Goal: Task Accomplishment & Management: Manage account settings

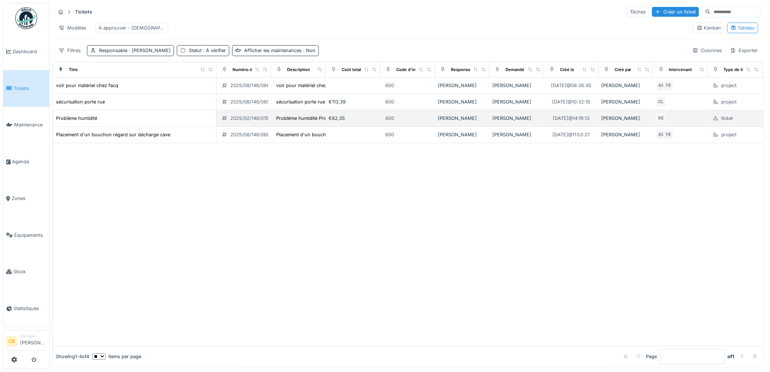
drag, startPoint x: 234, startPoint y: 85, endPoint x: 185, endPoint y: 123, distance: 62.4
click at [229, 94] on td "2025/08/146/06692" at bounding box center [244, 86] width 55 height 16
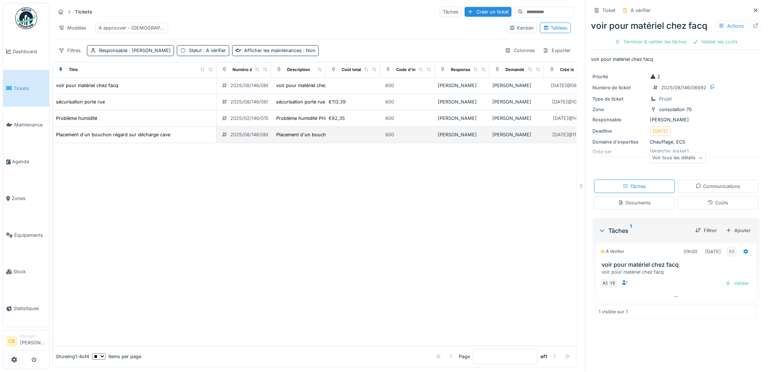
click at [90, 143] on td "Placement d'un bouchon regard sur décharge cave" at bounding box center [135, 135] width 164 height 16
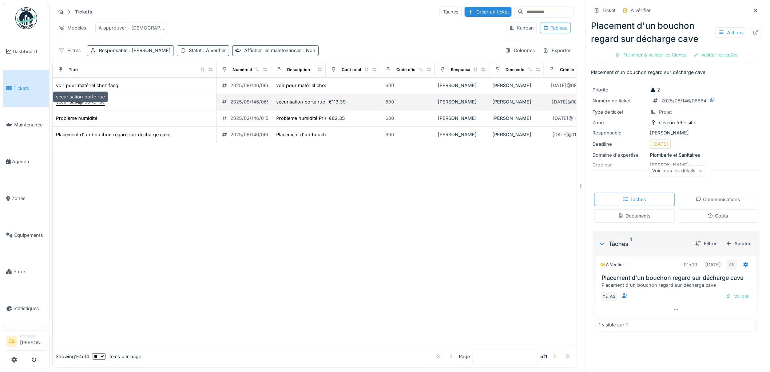
click at [87, 105] on div "sécurisation porte rue" at bounding box center [80, 101] width 49 height 7
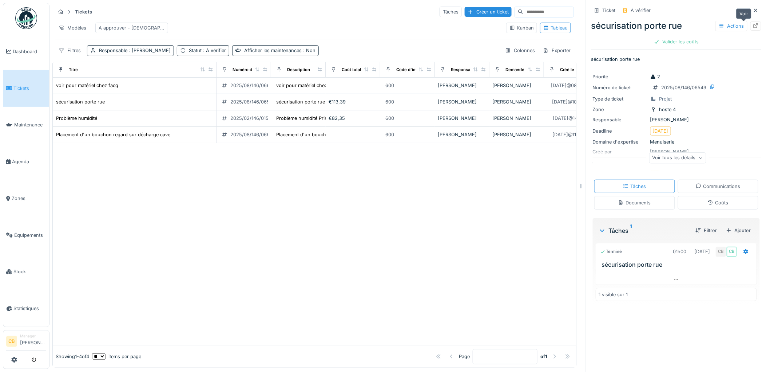
click at [753, 27] on icon at bounding box center [756, 25] width 6 height 5
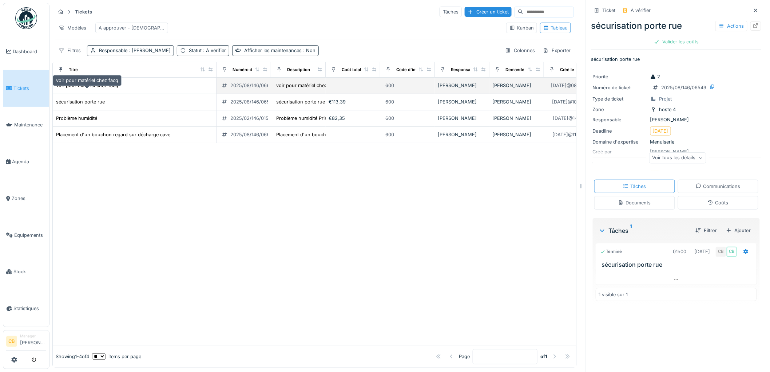
click at [114, 89] on div "voir pour matériel chez facq" at bounding box center [87, 85] width 62 height 7
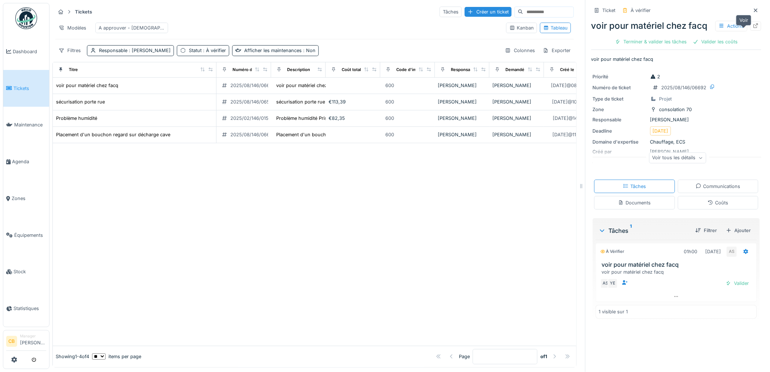
click at [751, 28] on div at bounding box center [756, 25] width 11 height 9
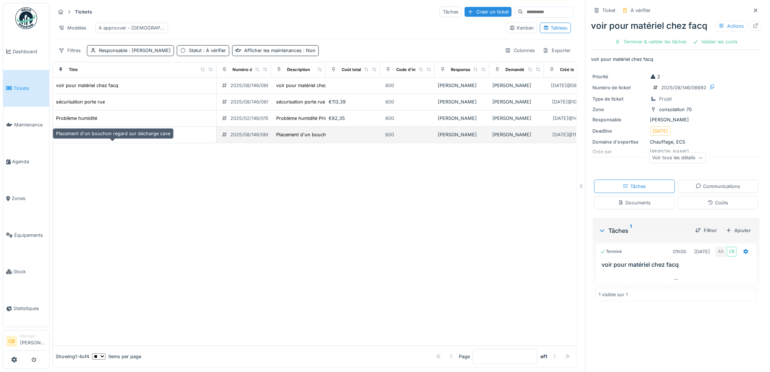
click at [84, 138] on div "Placement d'un bouchon regard sur décharge cave" at bounding box center [113, 134] width 114 height 7
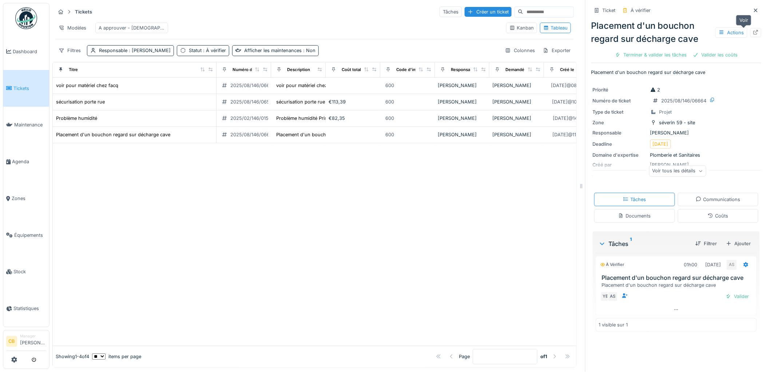
click at [753, 33] on icon at bounding box center [756, 32] width 6 height 5
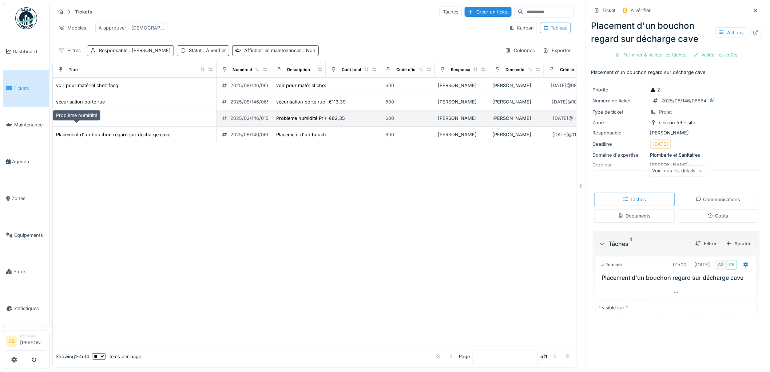
click at [90, 122] on div "Problème humidité" at bounding box center [76, 118] width 41 height 7
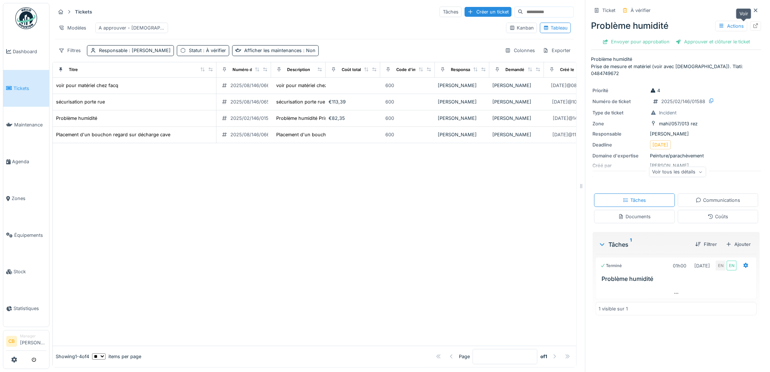
click at [753, 27] on icon at bounding box center [756, 25] width 6 height 5
click at [30, 12] on img at bounding box center [26, 18] width 22 height 22
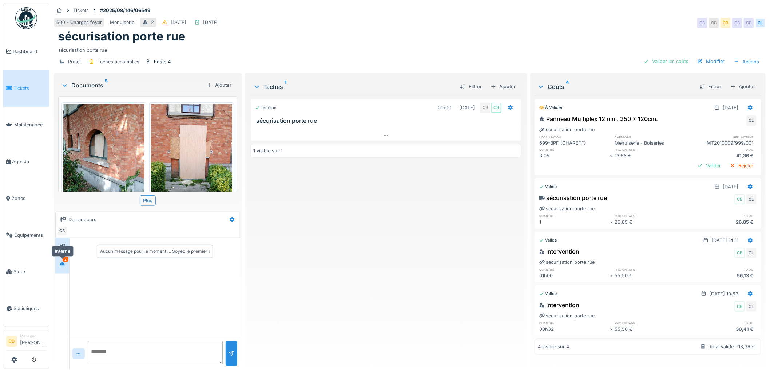
click at [58, 265] on div at bounding box center [62, 264] width 11 height 9
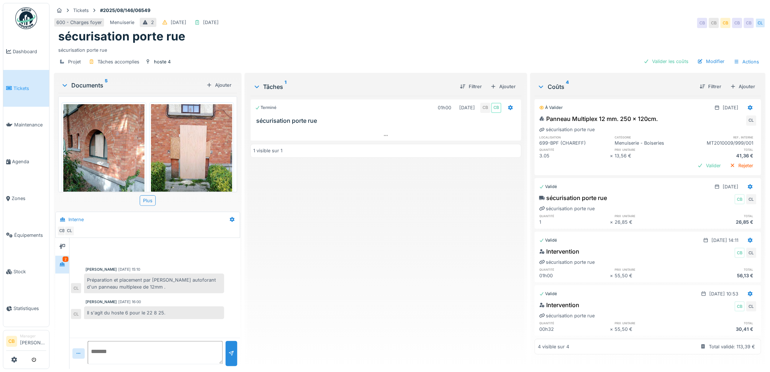
scroll to position [6, 0]
click at [707, 56] on div "Modifier" at bounding box center [711, 61] width 33 height 10
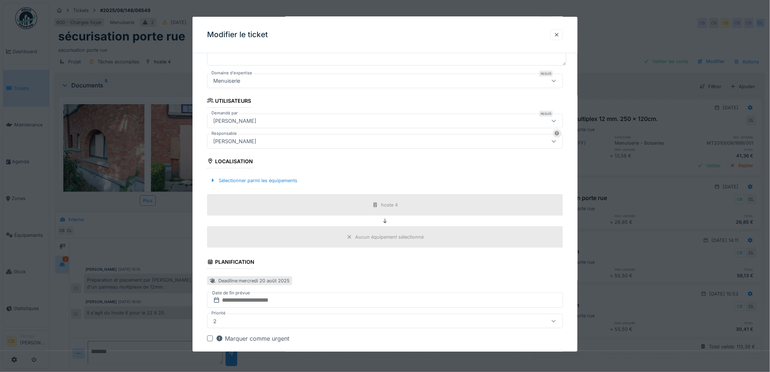
scroll to position [121, 0]
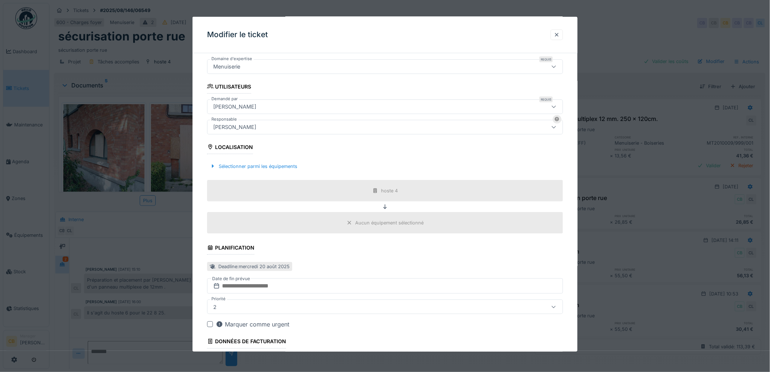
click at [245, 146] on div "Localisation" at bounding box center [230, 148] width 46 height 12
click at [390, 190] on div "hoste 4" at bounding box center [389, 190] width 17 height 7
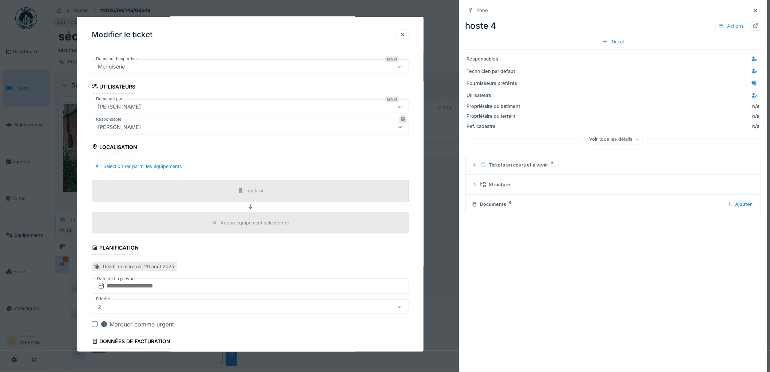
click at [390, 190] on div "hoste 4" at bounding box center [251, 190] width 318 height 21
click at [95, 163] on div at bounding box center [98, 166] width 6 height 7
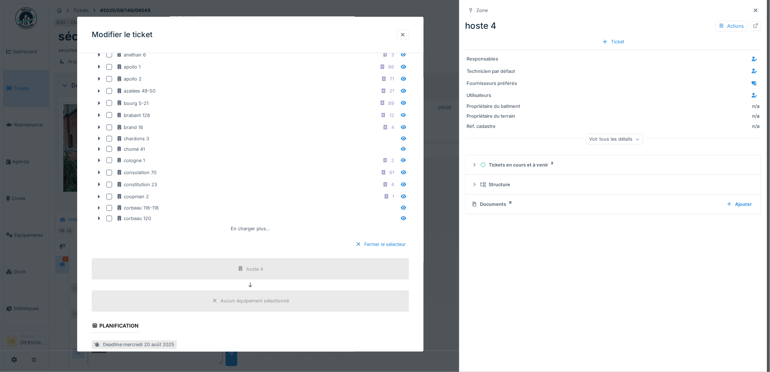
scroll to position [323, 0]
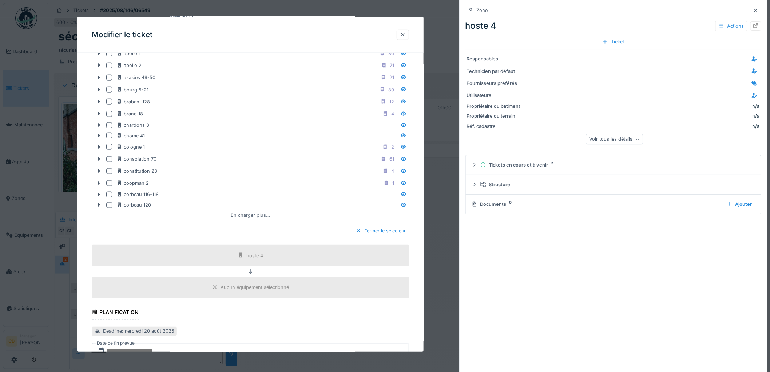
click at [252, 214] on div "En charger plus…" at bounding box center [250, 215] width 45 height 10
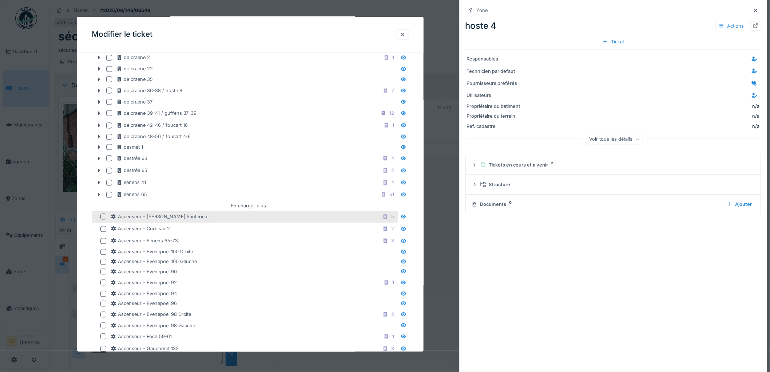
scroll to position [566, 0]
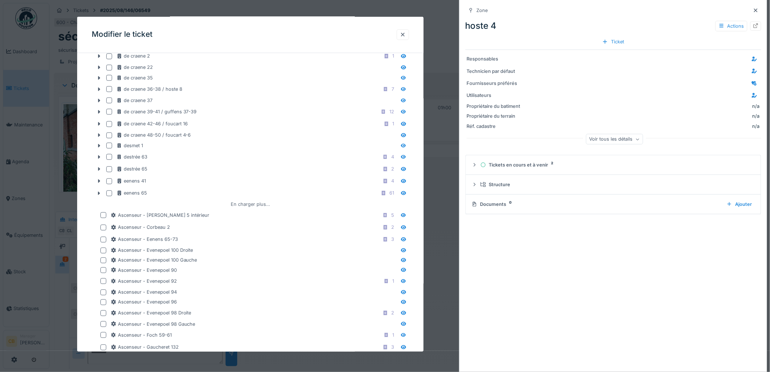
click at [251, 204] on div "En charger plus…" at bounding box center [250, 204] width 45 height 10
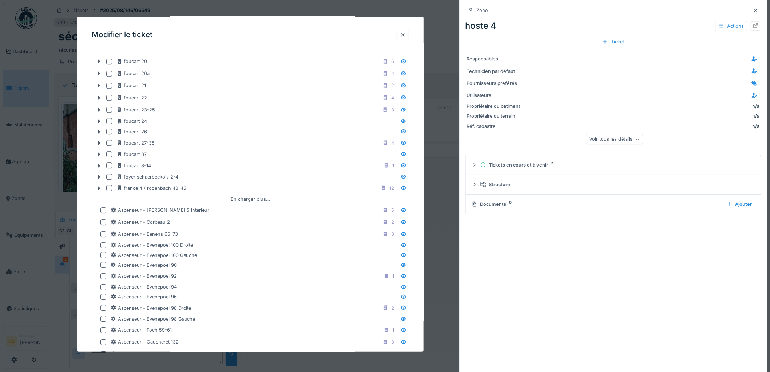
scroll to position [809, 0]
click at [251, 200] on div "En charger plus…" at bounding box center [250, 197] width 45 height 10
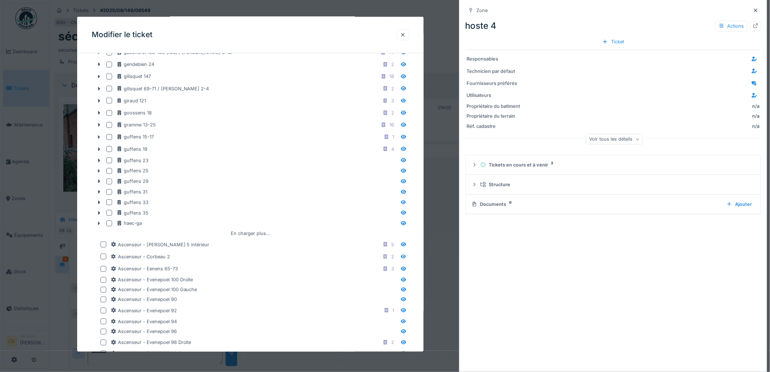
scroll to position [1011, 0]
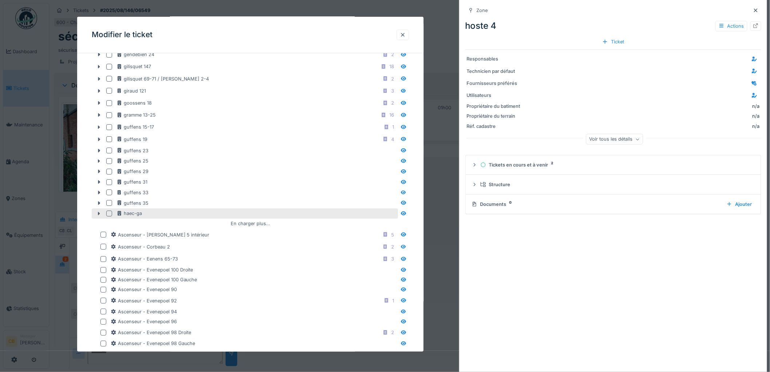
click at [248, 224] on div "En charger plus…" at bounding box center [250, 223] width 45 height 10
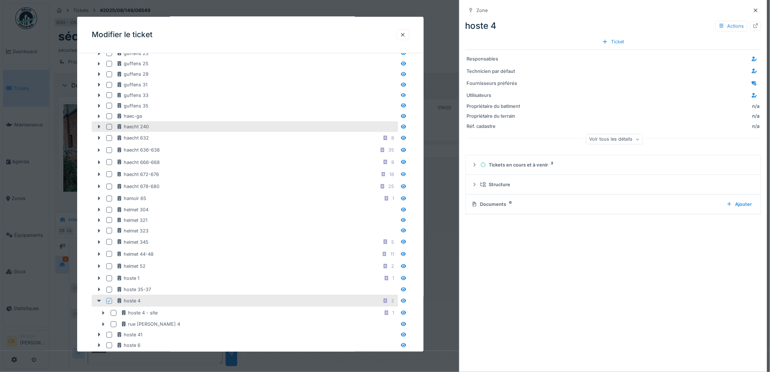
scroll to position [1173, 0]
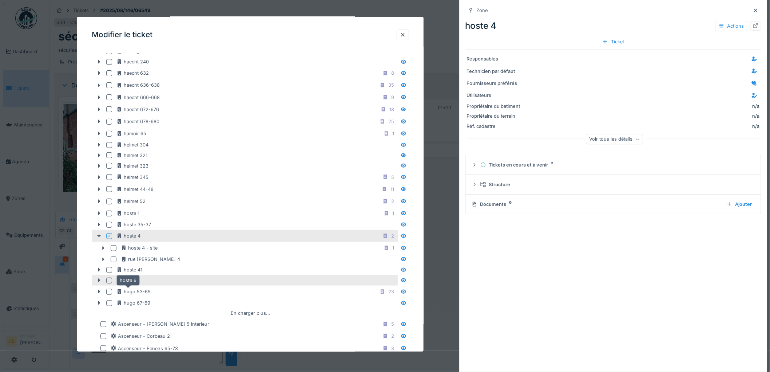
click at [130, 283] on div "hoste 6" at bounding box center [129, 280] width 24 height 7
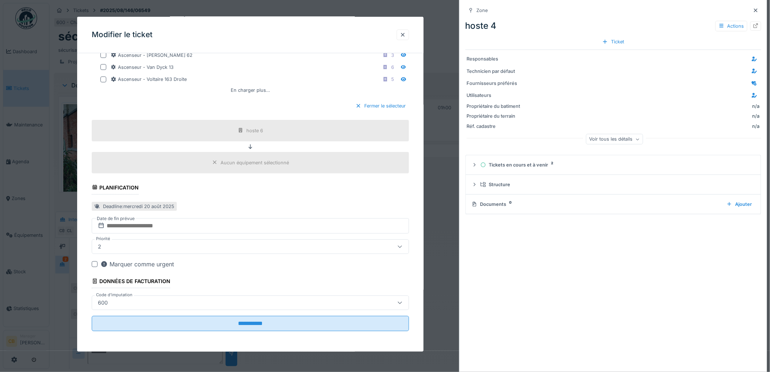
scroll to position [2327, 0]
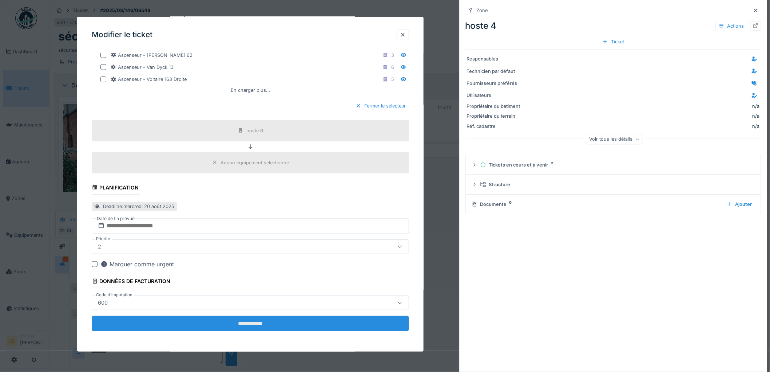
click at [242, 319] on input "**********" at bounding box center [251, 323] width 318 height 15
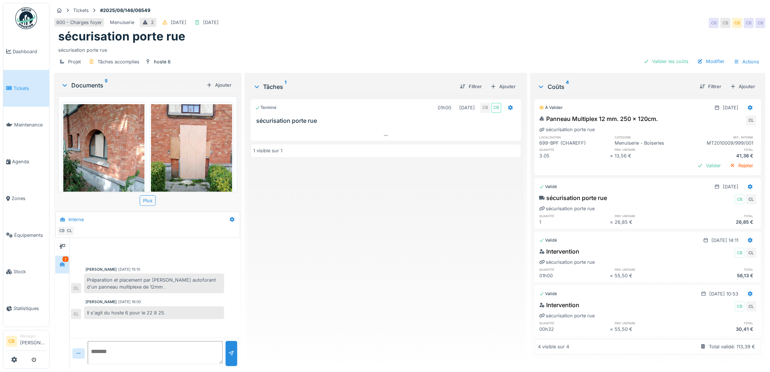
scroll to position [5, 0]
click at [659, 56] on div "Valider les coûts" at bounding box center [666, 61] width 51 height 10
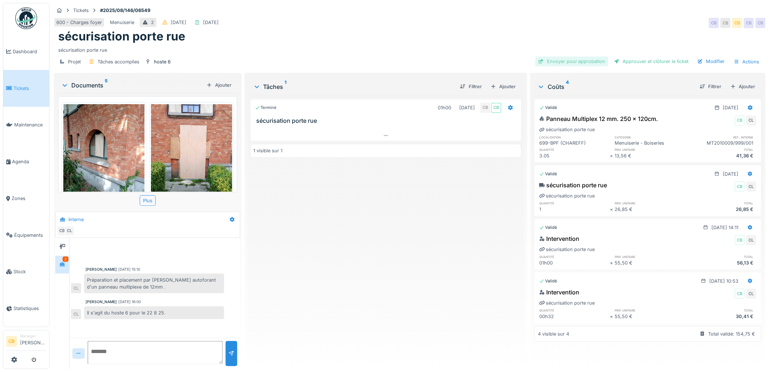
click at [573, 56] on div "Envoyer pour approbation" at bounding box center [572, 61] width 73 height 10
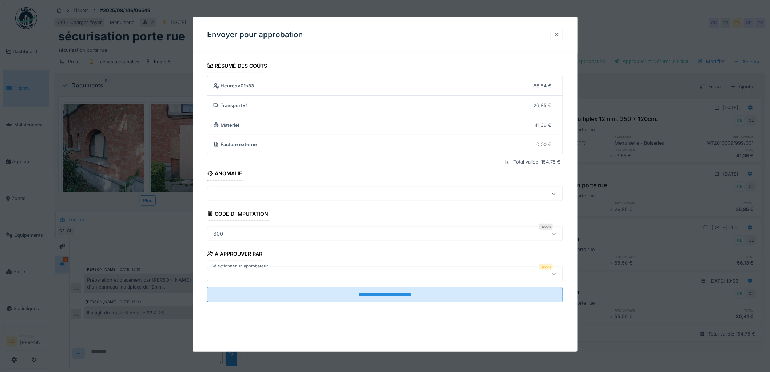
click at [263, 267] on label "Sélectionner un approbateur" at bounding box center [239, 266] width 59 height 6
click at [226, 271] on div at bounding box center [364, 274] width 309 height 8
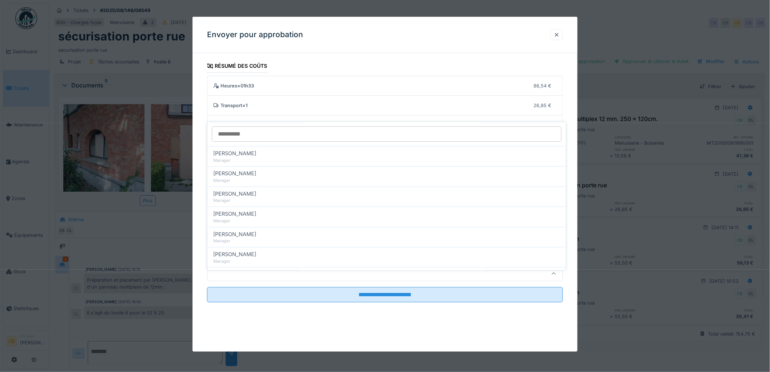
click at [228, 275] on div at bounding box center [364, 274] width 309 height 8
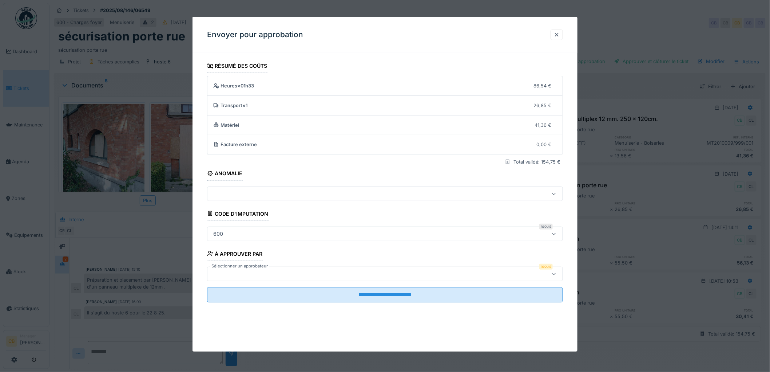
click at [228, 275] on div at bounding box center [364, 274] width 309 height 8
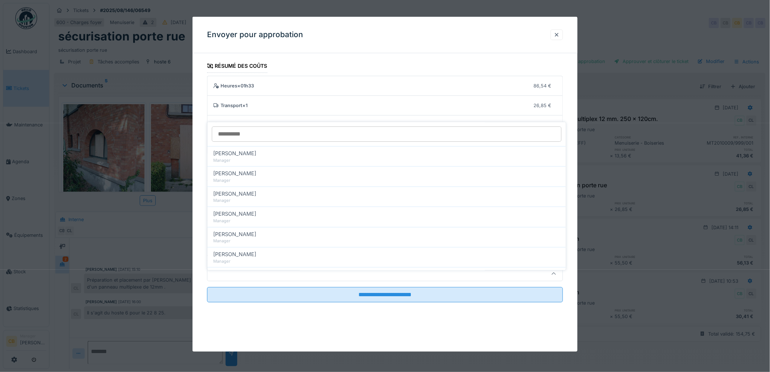
click at [229, 281] on div at bounding box center [385, 274] width 356 height 15
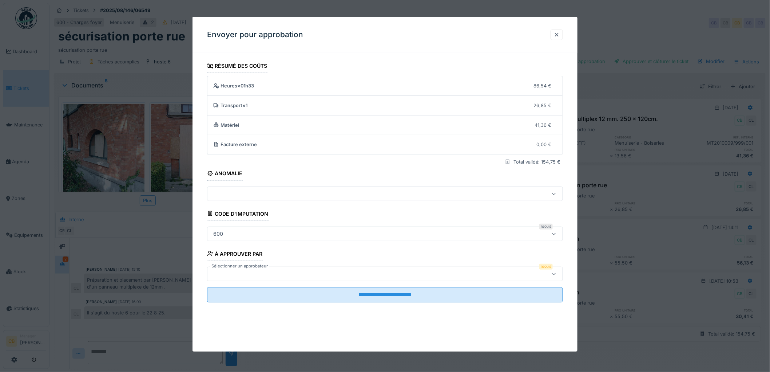
click at [232, 271] on div at bounding box center [364, 274] width 309 height 8
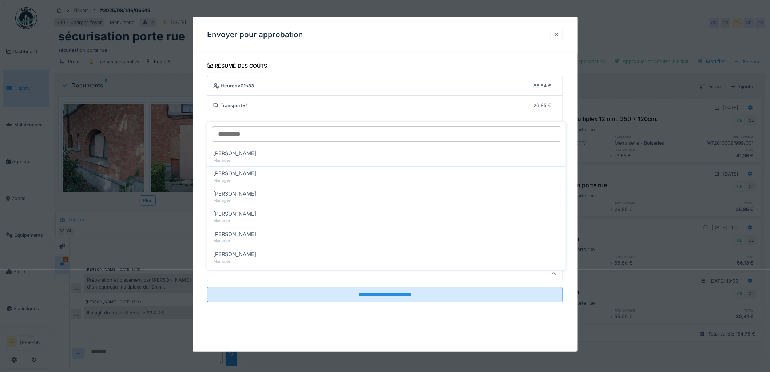
click at [232, 271] on div at bounding box center [364, 274] width 309 height 8
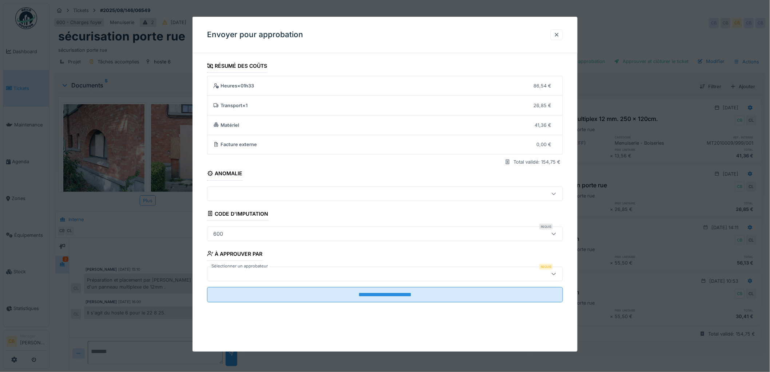
click at [232, 271] on div at bounding box center [364, 274] width 309 height 8
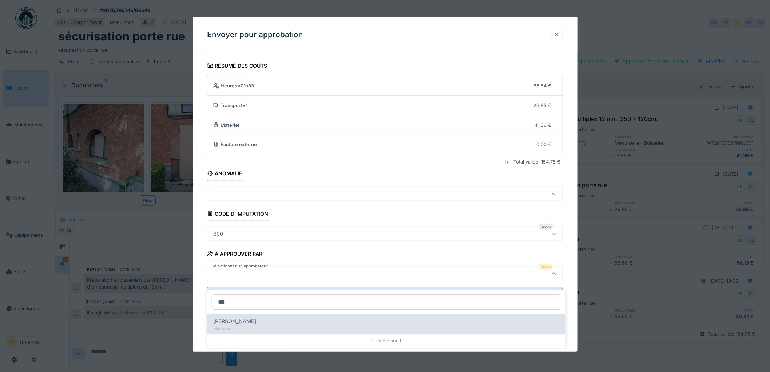
type input "***"
click at [246, 318] on span "[PERSON_NAME]" at bounding box center [234, 322] width 43 height 8
type input "****"
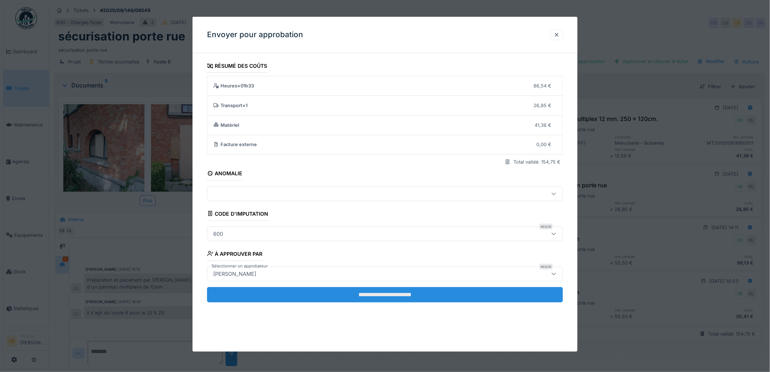
click at [350, 295] on input "**********" at bounding box center [385, 294] width 356 height 15
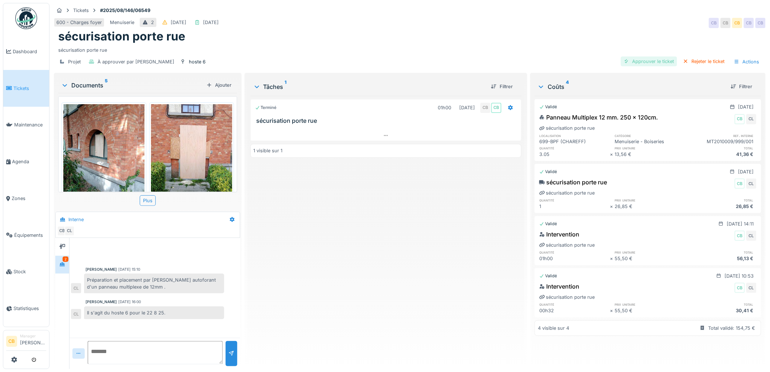
click at [654, 56] on div "Approuver le ticket" at bounding box center [649, 61] width 56 height 10
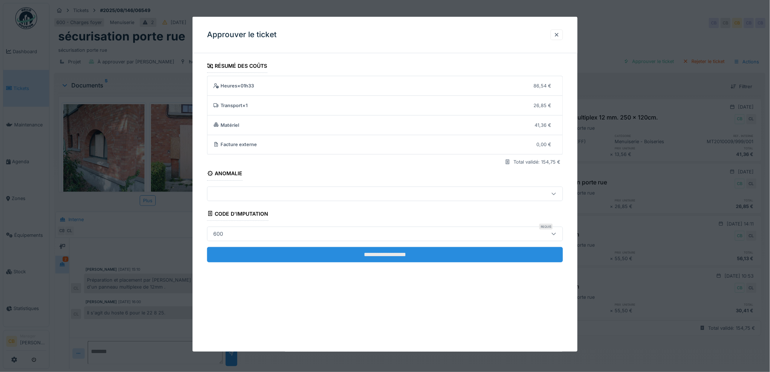
click at [376, 255] on input "**********" at bounding box center [385, 254] width 356 height 15
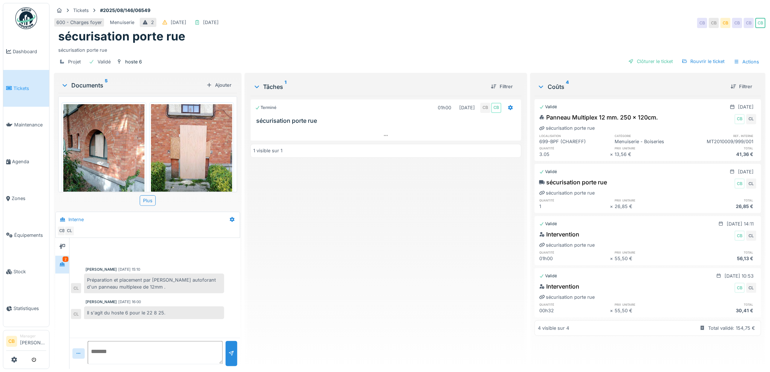
drag, startPoint x: 639, startPoint y: 55, endPoint x: 631, endPoint y: 64, distance: 11.9
click at [640, 56] on div "Clôturer le ticket" at bounding box center [651, 61] width 51 height 10
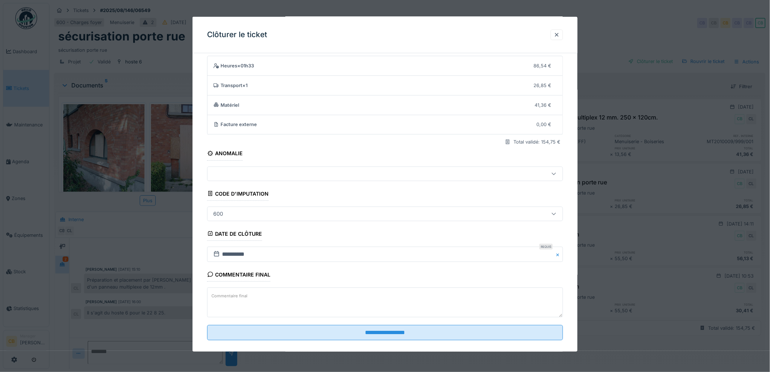
scroll to position [30, 0]
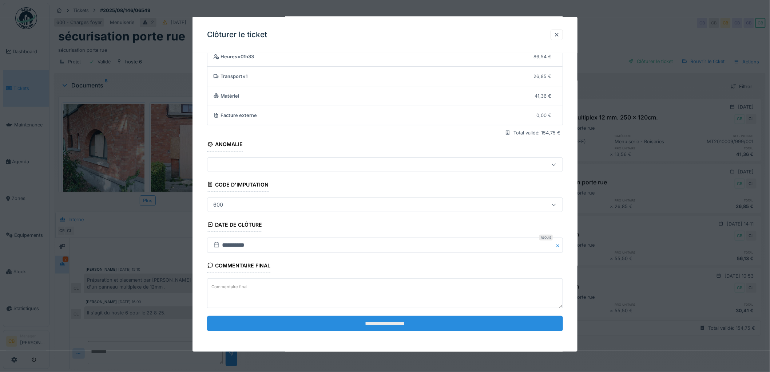
click at [379, 325] on input "**********" at bounding box center [385, 323] width 356 height 15
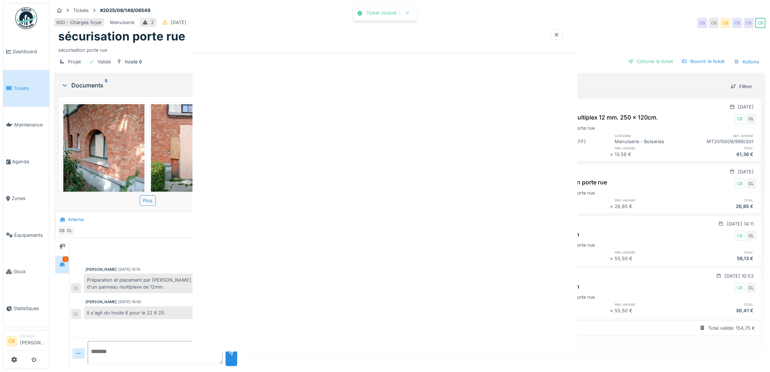
scroll to position [0, 0]
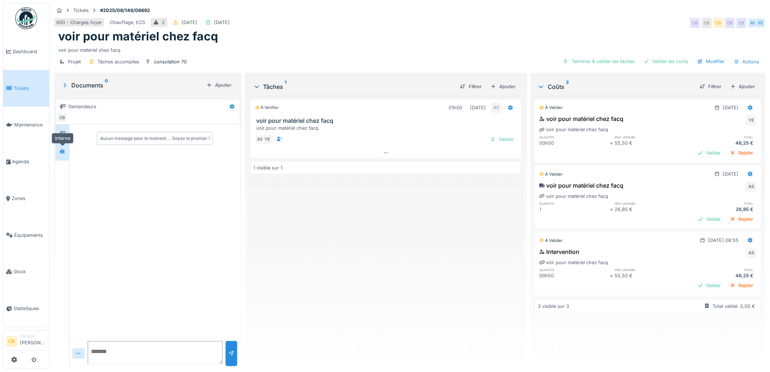
click at [62, 153] on icon at bounding box center [62, 151] width 6 height 5
click at [584, 60] on div "Terminer & valider les tâches" at bounding box center [599, 61] width 78 height 10
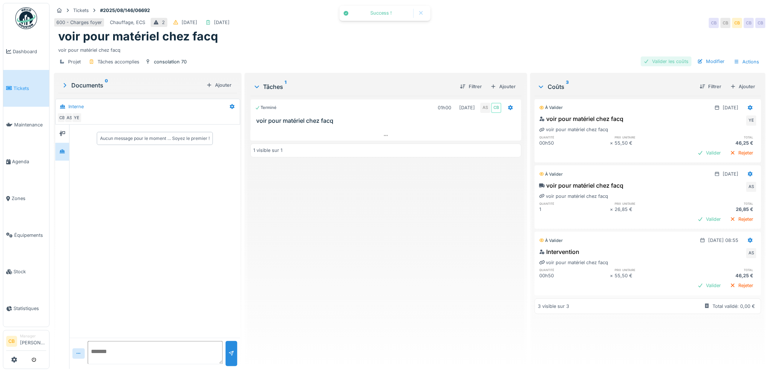
click at [662, 60] on div "Valider les coûts" at bounding box center [666, 61] width 51 height 10
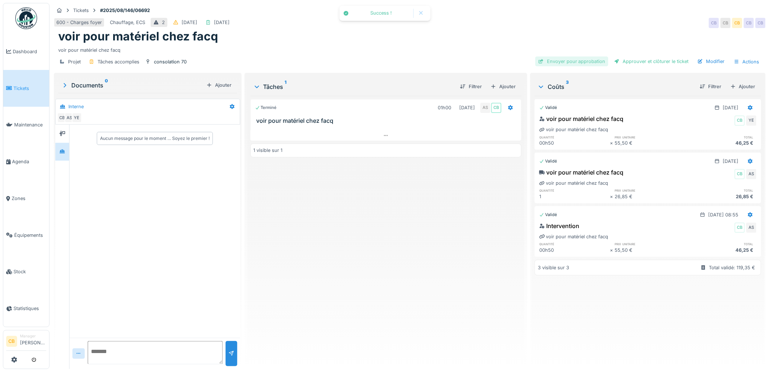
click at [584, 59] on div "Envoyer pour approbation" at bounding box center [572, 61] width 73 height 10
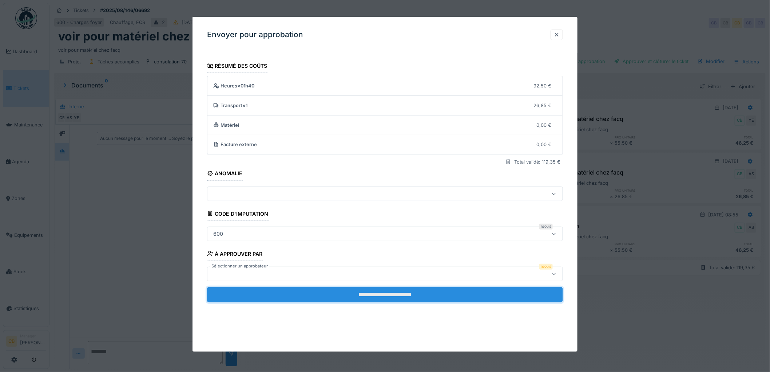
click at [365, 295] on input "**********" at bounding box center [385, 294] width 356 height 15
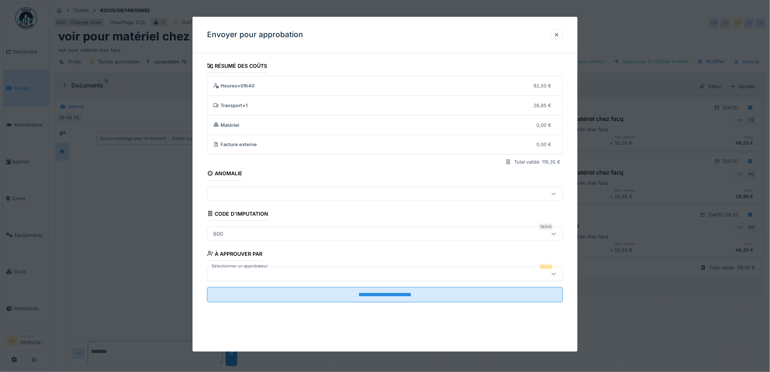
click at [231, 271] on div at bounding box center [364, 274] width 309 height 8
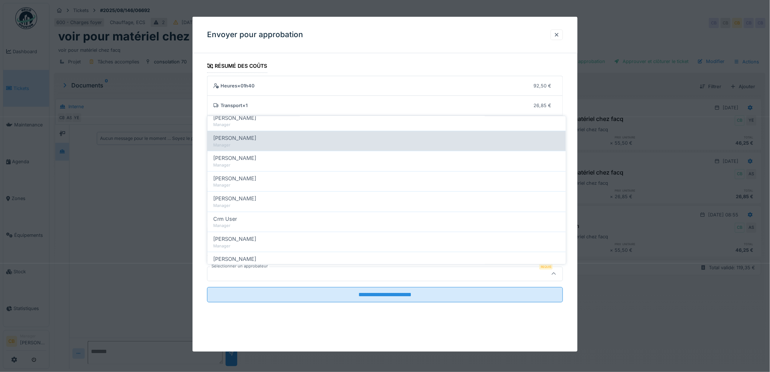
scroll to position [121, 0]
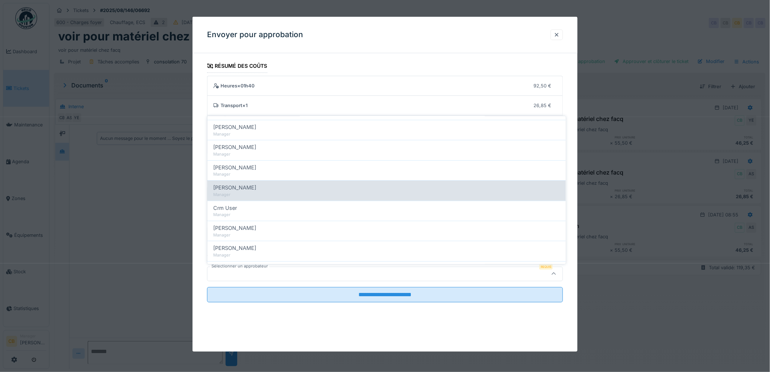
type input "***"
click at [272, 189] on div "[PERSON_NAME]" at bounding box center [386, 188] width 347 height 8
type input "****"
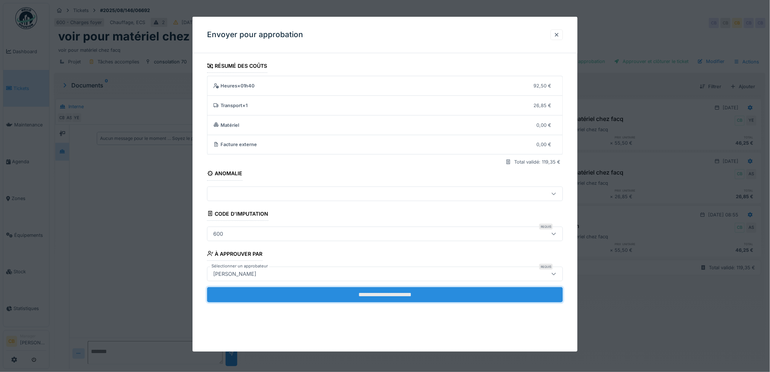
click at [373, 292] on input "**********" at bounding box center [385, 294] width 356 height 15
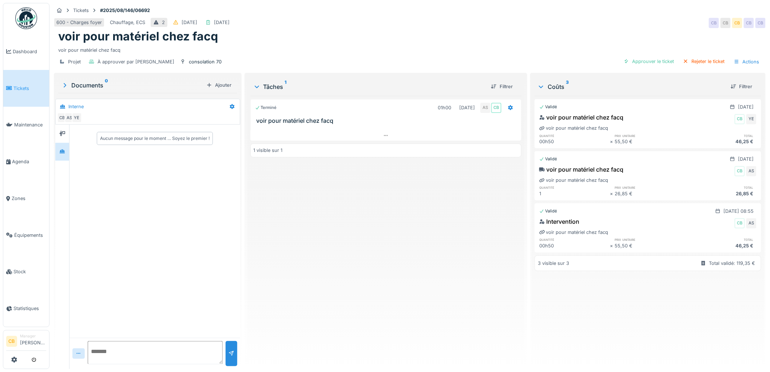
drag, startPoint x: 641, startPoint y: 56, endPoint x: 634, endPoint y: 60, distance: 8.5
click at [642, 56] on div "Approuver le ticket" at bounding box center [649, 61] width 56 height 10
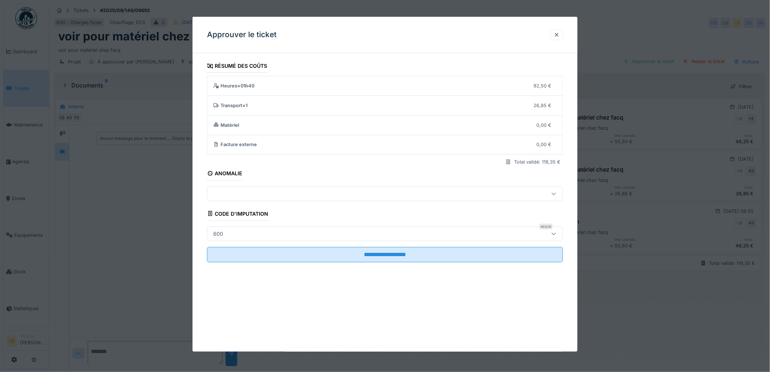
scroll to position [6, 0]
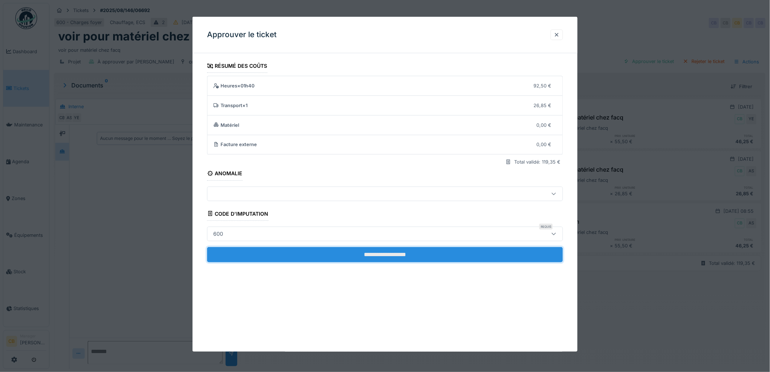
click at [373, 252] on input "**********" at bounding box center [385, 254] width 356 height 15
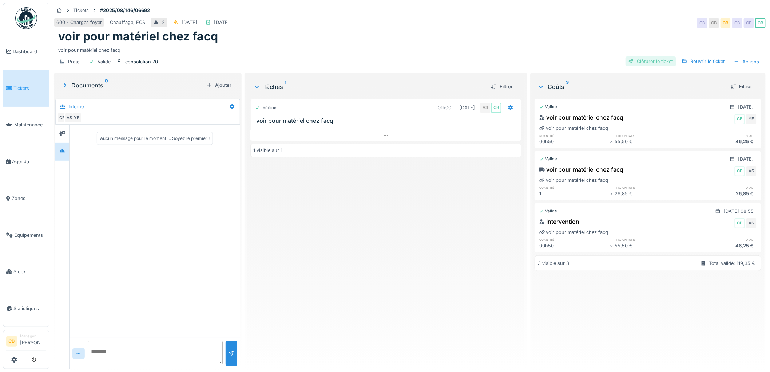
click at [638, 59] on div "Clôturer le ticket" at bounding box center [651, 61] width 51 height 10
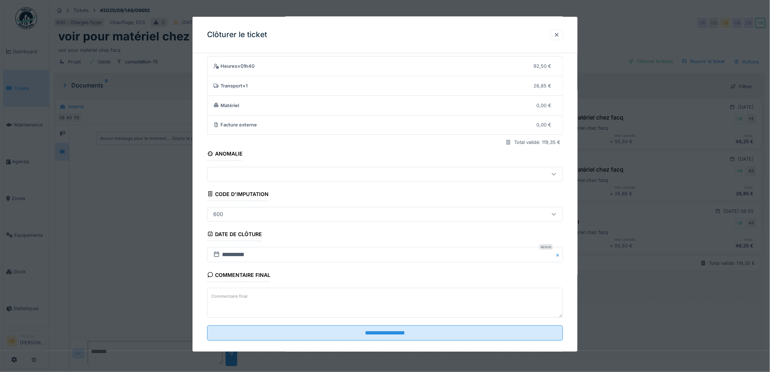
scroll to position [30, 0]
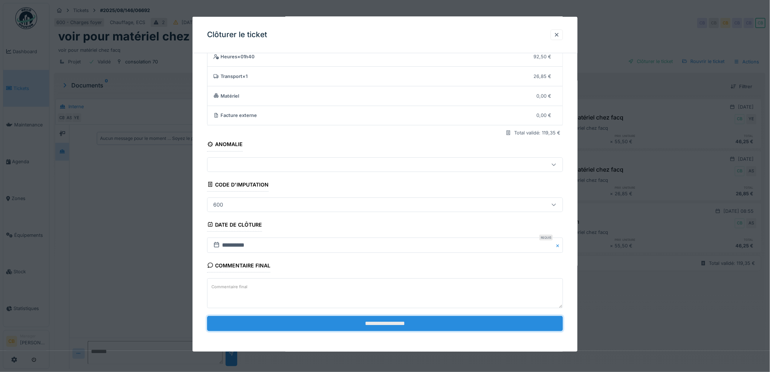
click at [390, 322] on input "**********" at bounding box center [385, 323] width 356 height 15
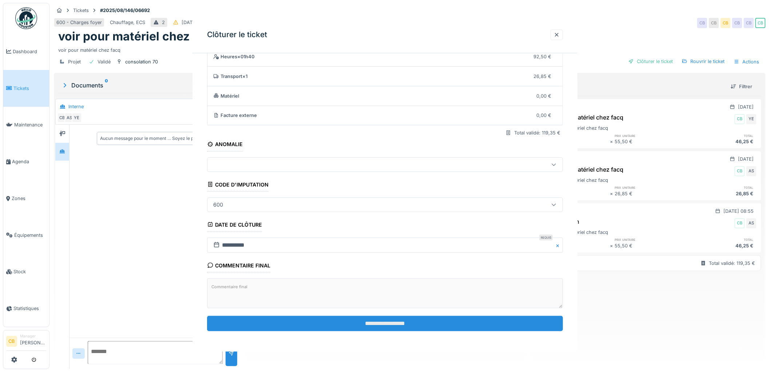
scroll to position [0, 0]
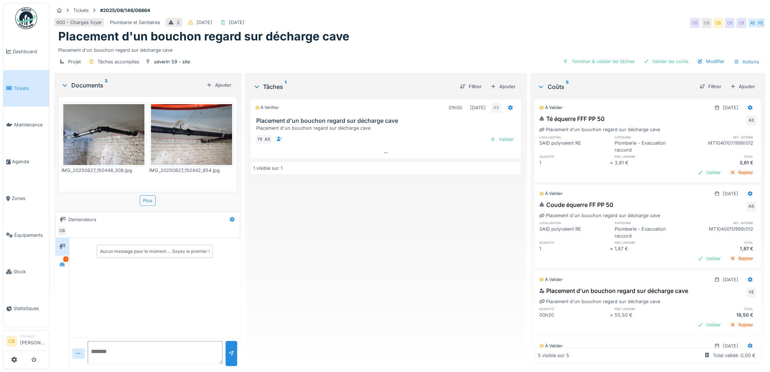
click at [196, 132] on img at bounding box center [191, 134] width 81 height 61
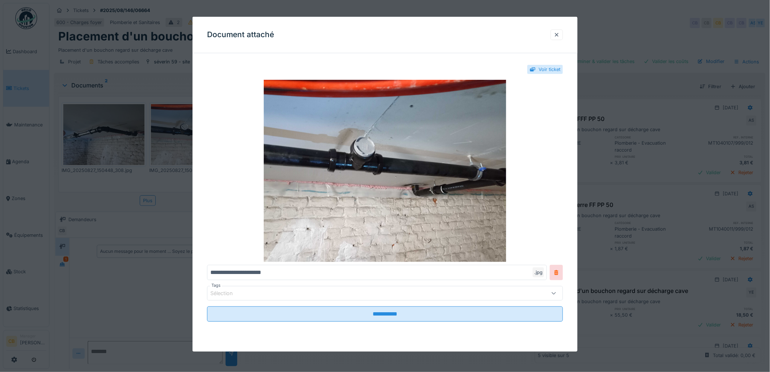
click at [170, 132] on div at bounding box center [385, 186] width 770 height 372
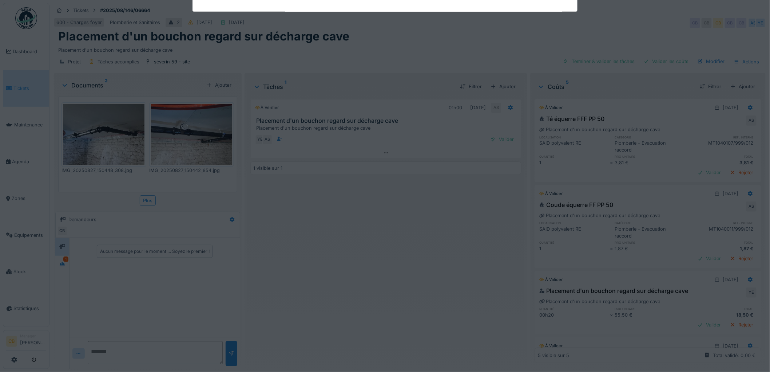
click at [130, 132] on div "Annuler Tickets #2025/08/146/06664 600 - Charges foyer Plomberie et Sanitaires …" at bounding box center [410, 186] width 721 height 372
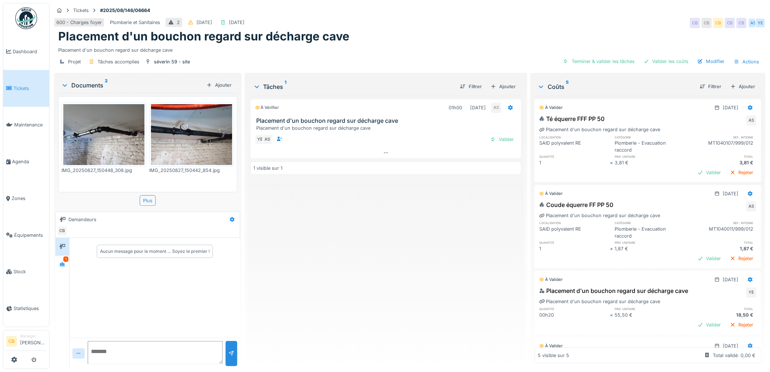
click at [130, 132] on img at bounding box center [103, 134] width 81 height 61
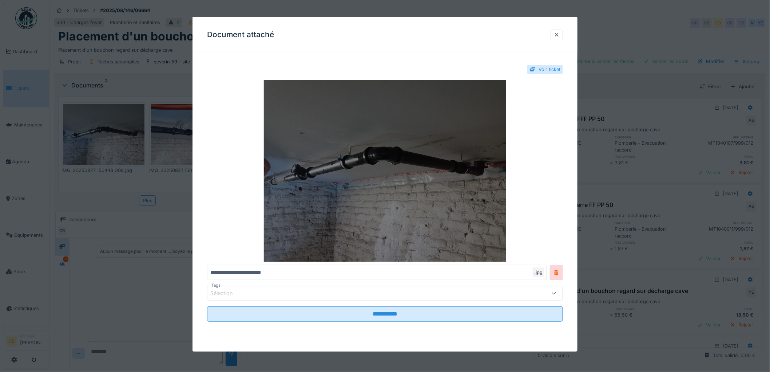
click at [320, 143] on img at bounding box center [385, 171] width 356 height 182
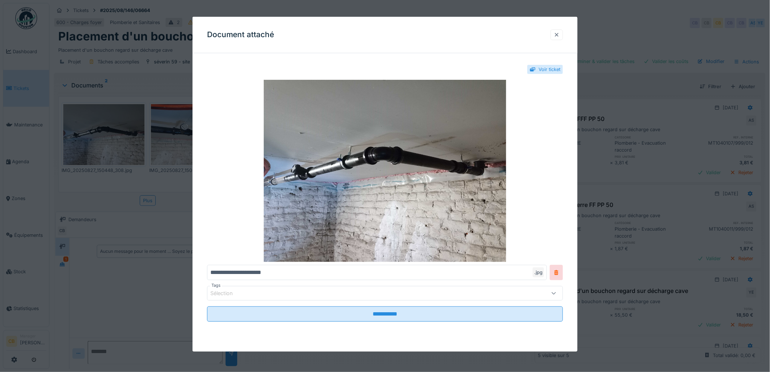
click at [560, 33] on div at bounding box center [557, 34] width 6 height 7
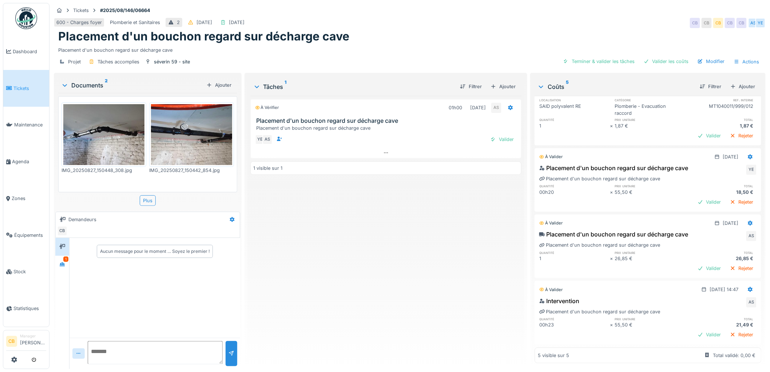
scroll to position [6, 0]
click at [593, 56] on div "Terminer & valider les tâches" at bounding box center [599, 61] width 78 height 10
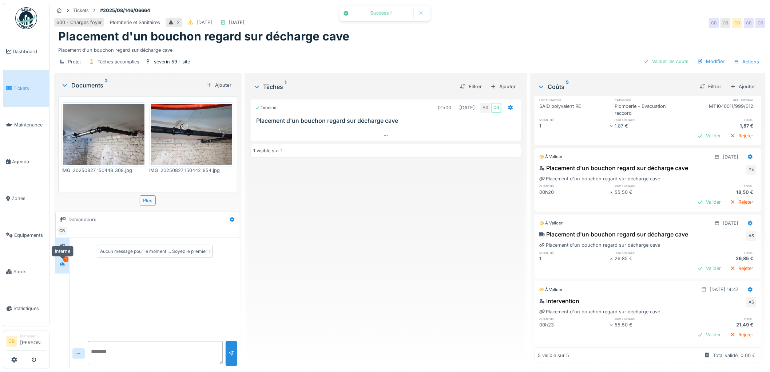
click at [64, 262] on icon at bounding box center [62, 264] width 5 height 4
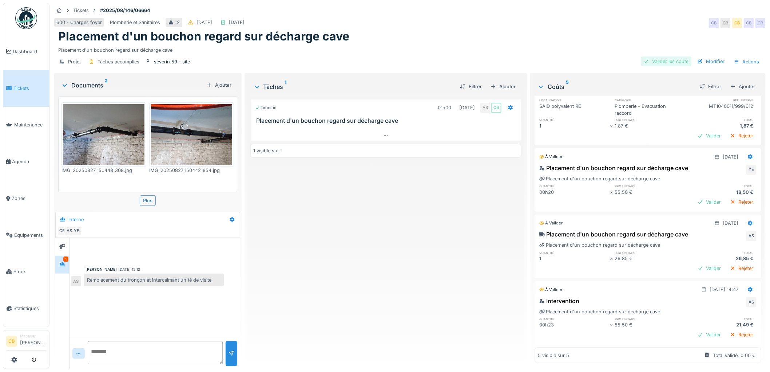
click at [667, 58] on div "Valider les coûts" at bounding box center [666, 61] width 51 height 10
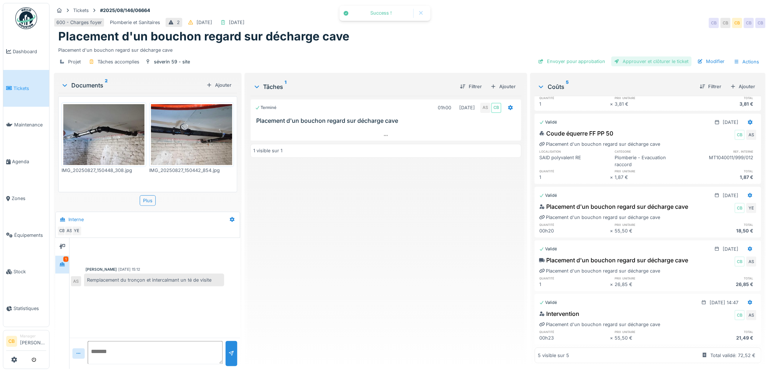
scroll to position [73, 0]
click at [570, 56] on div "Envoyer pour approbation" at bounding box center [572, 61] width 73 height 10
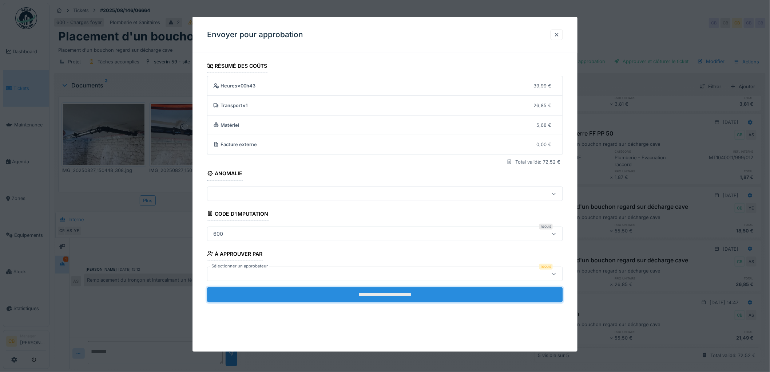
click at [373, 292] on input "**********" at bounding box center [385, 294] width 356 height 15
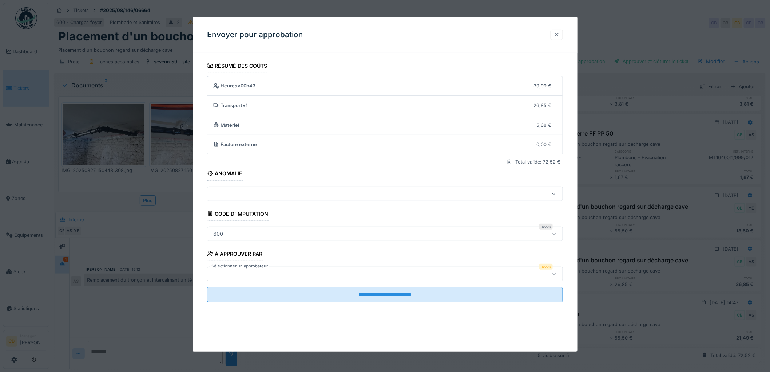
click at [221, 272] on div at bounding box center [364, 274] width 309 height 8
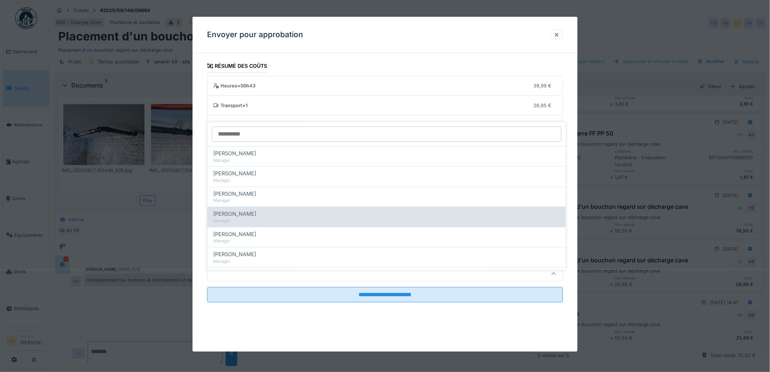
scroll to position [81, 0]
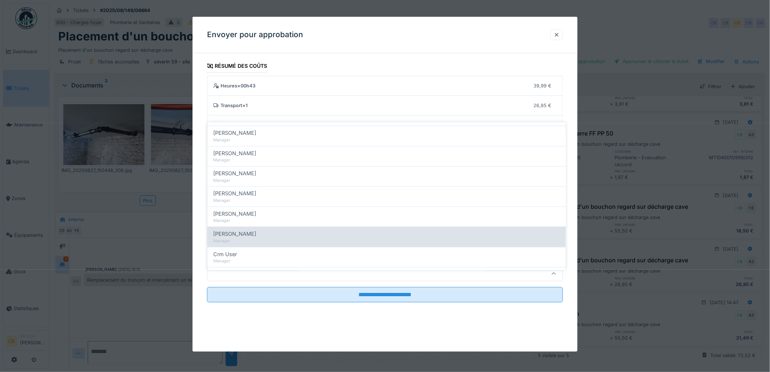
click at [238, 230] on span "[PERSON_NAME]" at bounding box center [234, 234] width 43 height 8
type input "****"
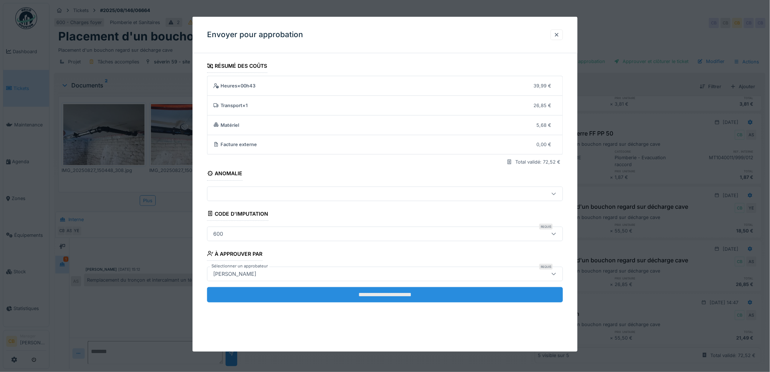
click at [406, 295] on input "**********" at bounding box center [385, 294] width 356 height 15
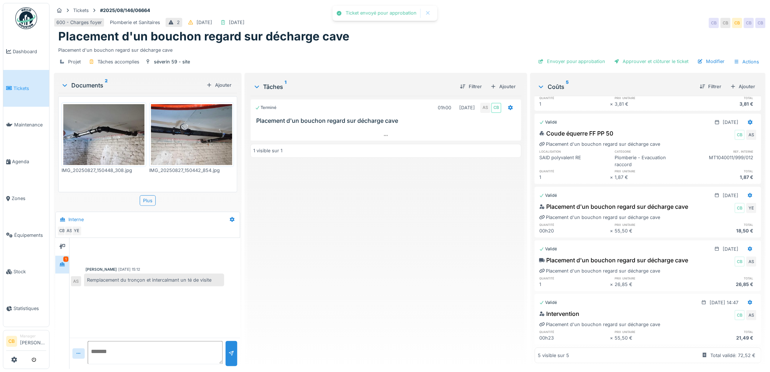
scroll to position [66, 0]
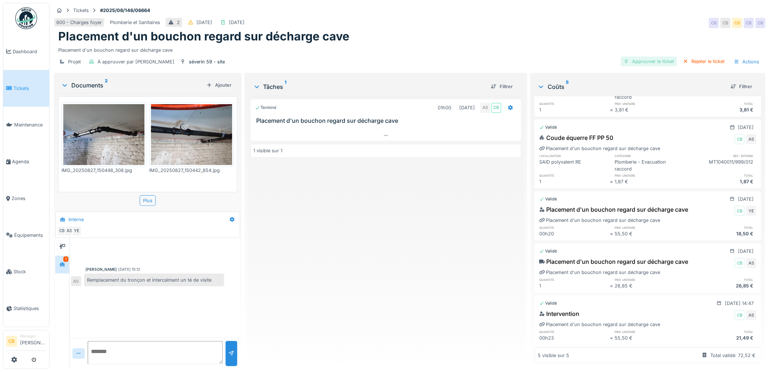
click at [633, 57] on div "Approuver le ticket" at bounding box center [649, 61] width 56 height 10
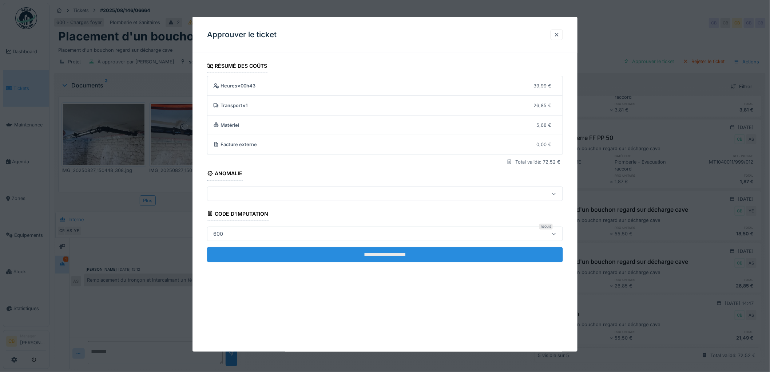
click at [366, 250] on input "**********" at bounding box center [385, 254] width 356 height 15
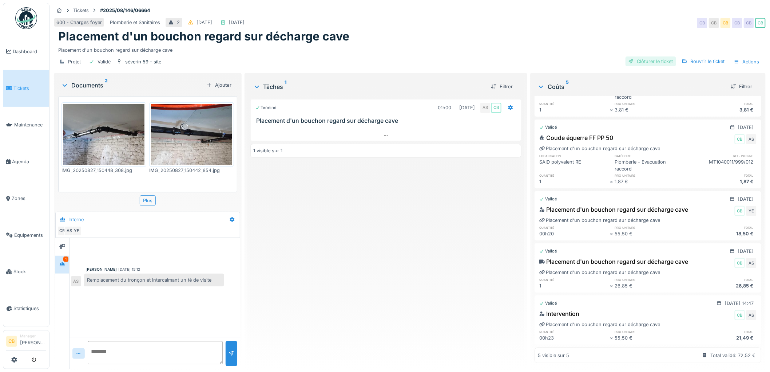
click at [648, 56] on div "Clôturer le ticket" at bounding box center [651, 61] width 51 height 10
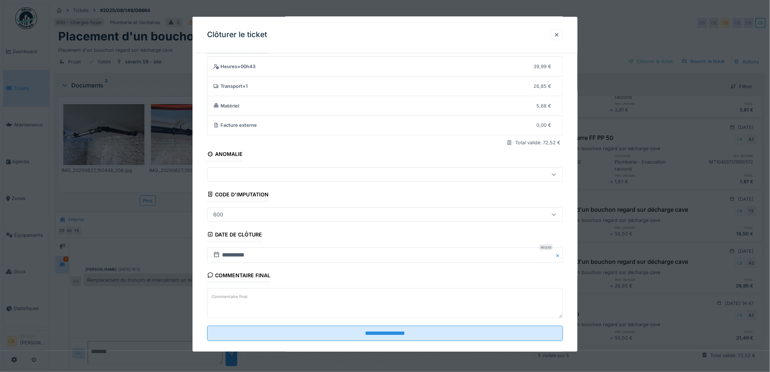
scroll to position [30, 0]
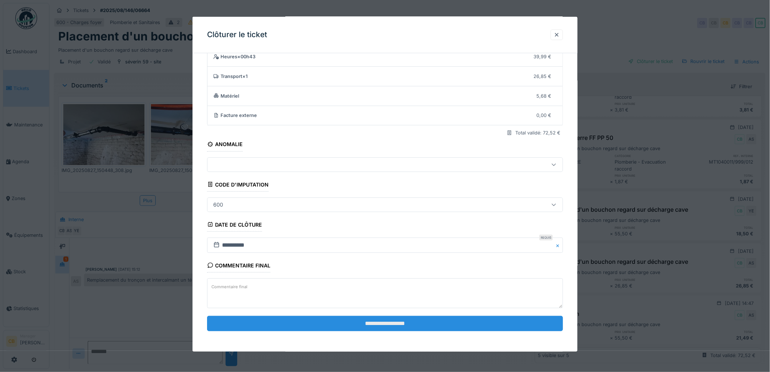
click at [386, 321] on input "**********" at bounding box center [385, 323] width 356 height 15
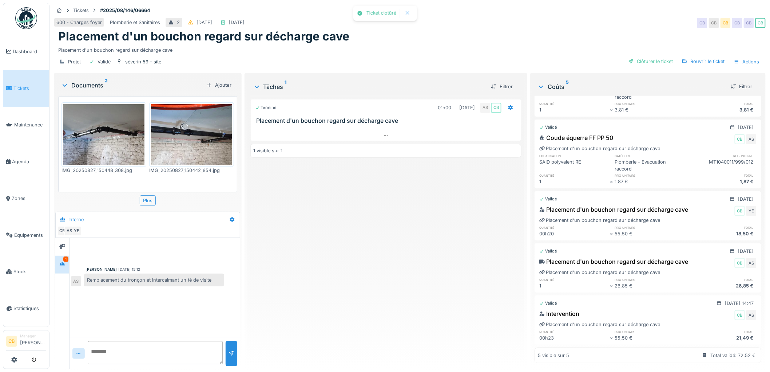
scroll to position [90, 0]
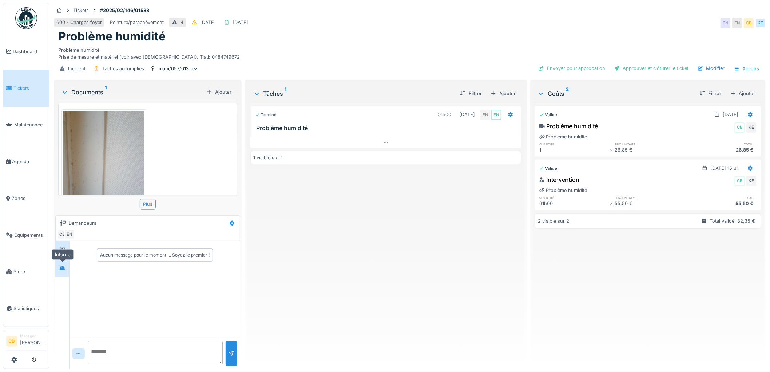
click at [67, 265] on div at bounding box center [62, 267] width 11 height 9
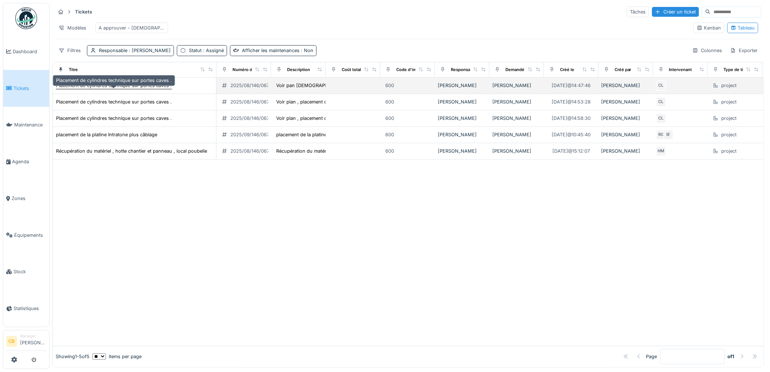
click at [84, 89] on div "Placement de cylindres technique sur portes caves ." at bounding box center [114, 85] width 116 height 7
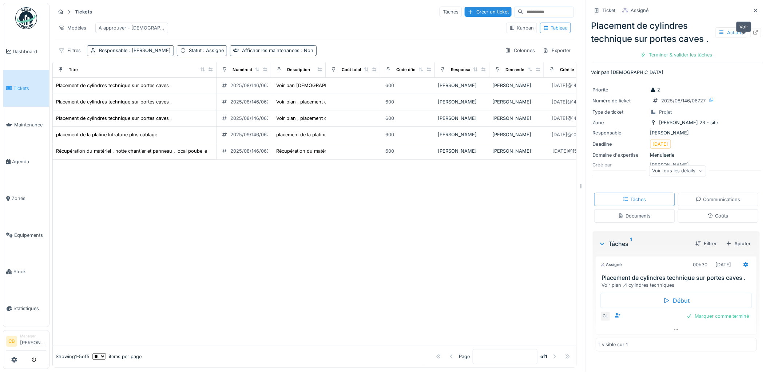
click at [753, 35] on icon at bounding box center [756, 32] width 6 height 5
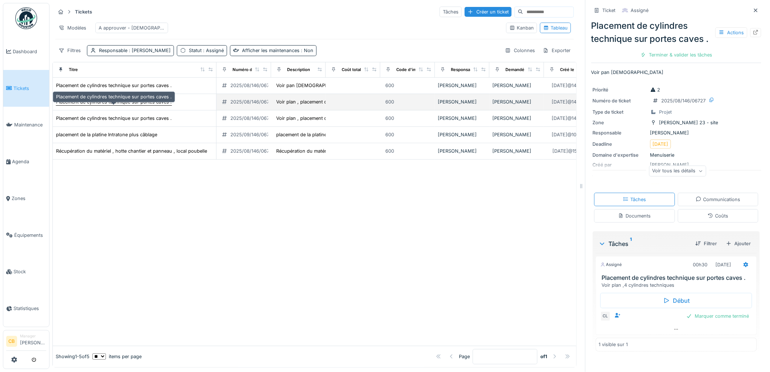
click at [166, 105] on div "Placement de cylindres technique sur portes caves ." at bounding box center [114, 101] width 116 height 7
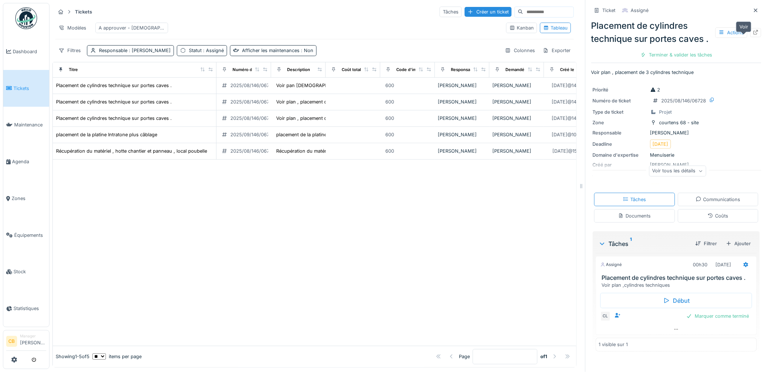
click at [753, 35] on icon at bounding box center [756, 32] width 6 height 5
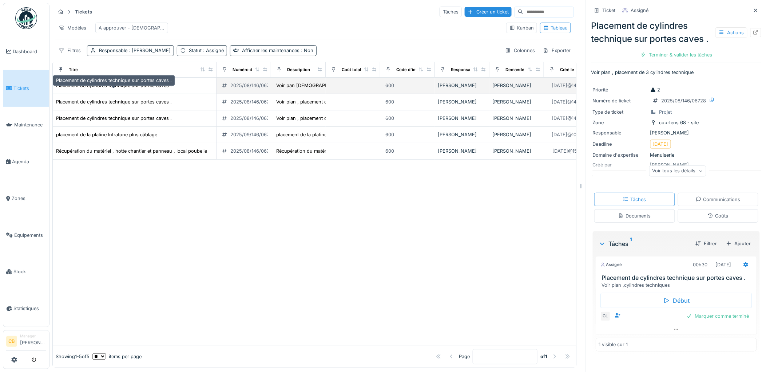
click at [148, 89] on div "Placement de cylindres technique sur portes caves ." at bounding box center [114, 85] width 116 height 7
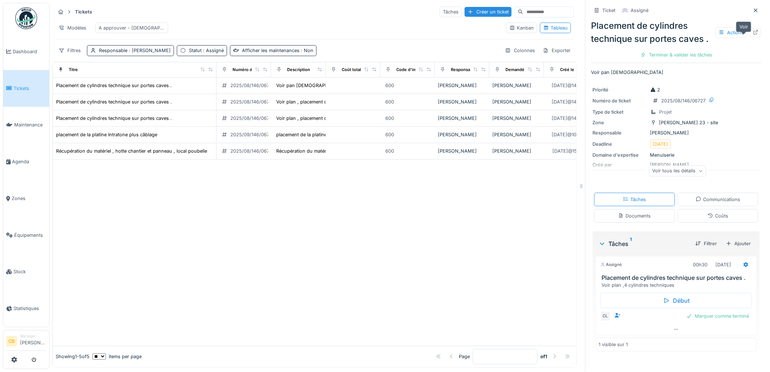
click at [751, 37] on div at bounding box center [756, 32] width 11 height 9
click at [22, 159] on span "Agenda" at bounding box center [29, 161] width 34 height 7
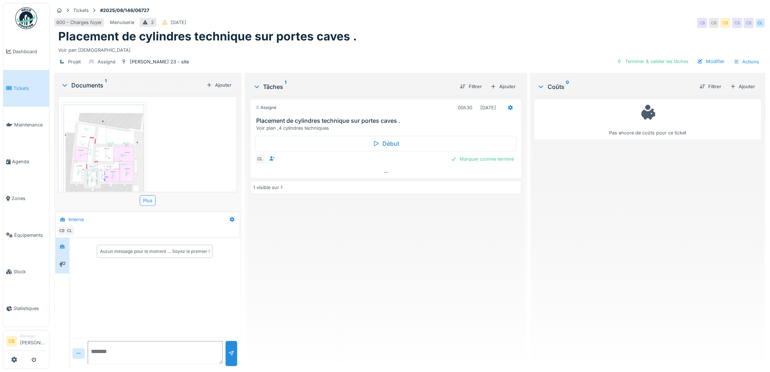
click at [60, 257] on div at bounding box center [62, 265] width 14 height 18
click at [384, 173] on icon at bounding box center [386, 172] width 6 height 5
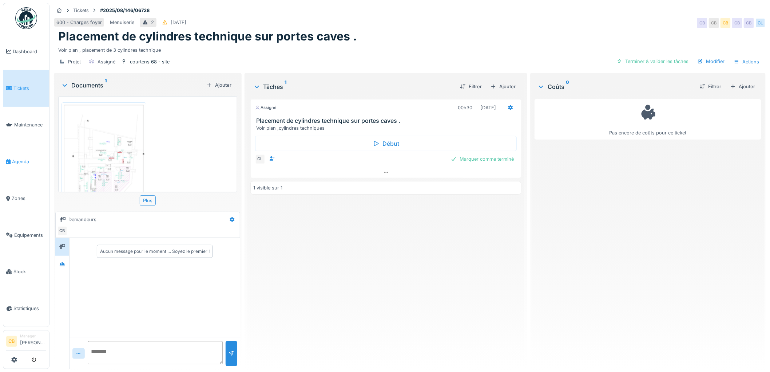
click at [25, 158] on span "Agenda" at bounding box center [29, 161] width 34 height 7
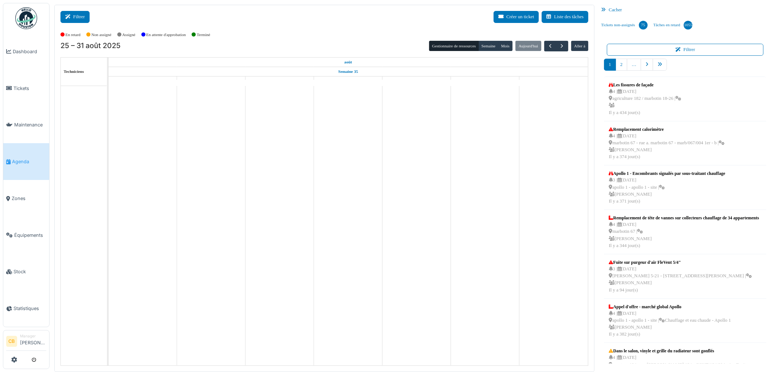
click at [79, 17] on button "Filtrer" at bounding box center [74, 17] width 29 height 12
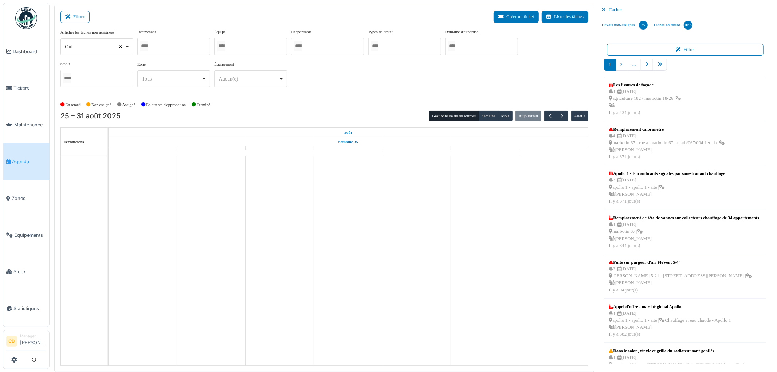
select select
click at [143, 47] on input "Tous" at bounding box center [143, 46] width 7 height 11
type input "******"
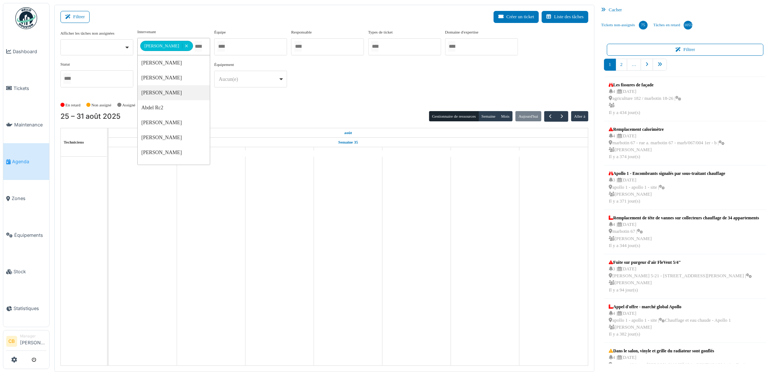
click at [219, 95] on div "**********" at bounding box center [324, 64] width 528 height 70
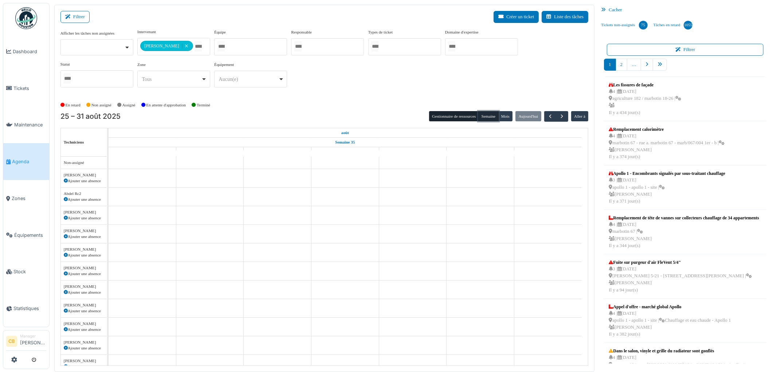
click at [487, 117] on button "Semaine" at bounding box center [488, 116] width 20 height 10
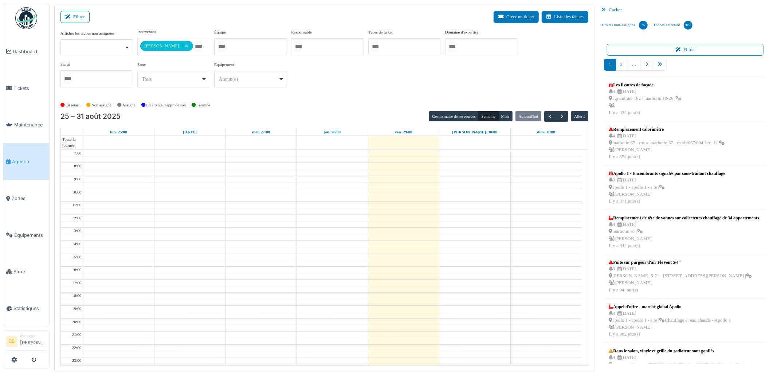
click at [369, 92] on div "**********" at bounding box center [324, 61] width 528 height 64
click at [486, 116] on button "Semaine" at bounding box center [488, 116] width 20 height 10
click at [487, 116] on button "Semaine" at bounding box center [488, 116] width 20 height 10
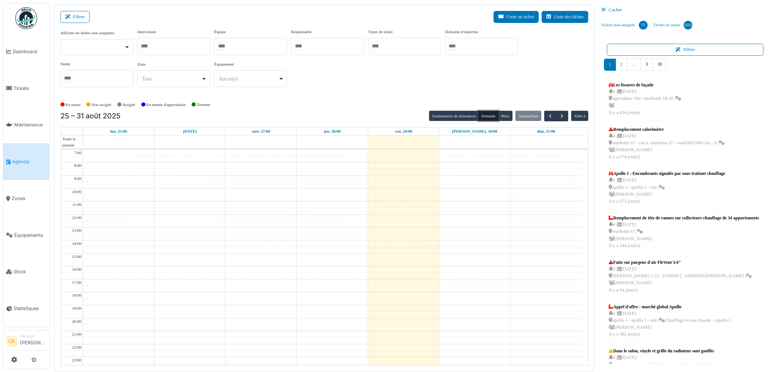
click at [166, 46] on div at bounding box center [173, 46] width 73 height 17
type input "******"
drag, startPoint x: 336, startPoint y: 95, endPoint x: 339, endPoint y: 91, distance: 4.4
click at [337, 95] on div "**********" at bounding box center [324, 64] width 528 height 70
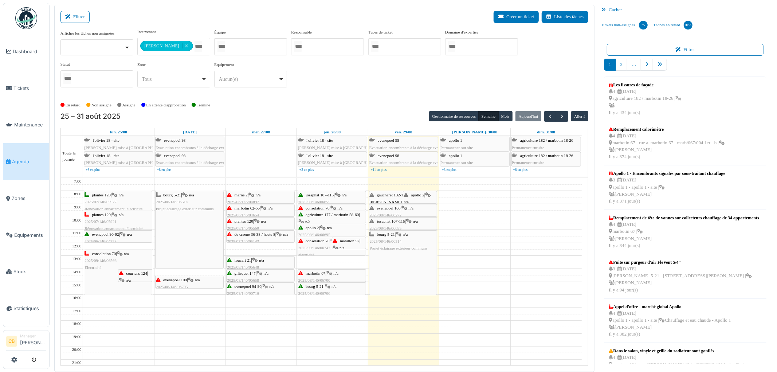
click at [387, 199] on div "gaucheret 132-136 (rue) / thomas 8-12 | n/a 2025/08/146/06657 Parlophone HS" at bounding box center [403, 206] width 67 height 28
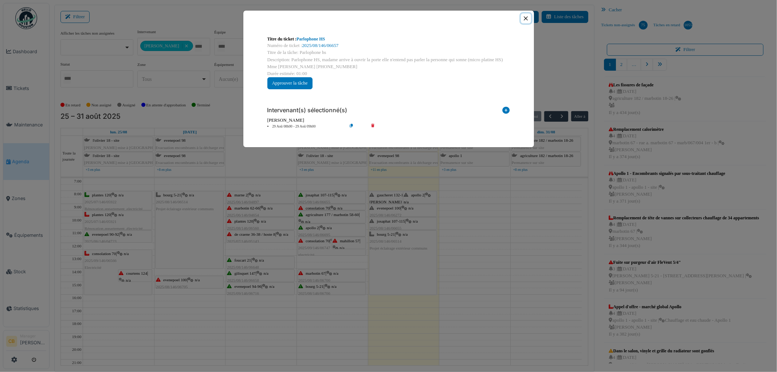
click at [526, 17] on button "Close" at bounding box center [526, 18] width 10 height 10
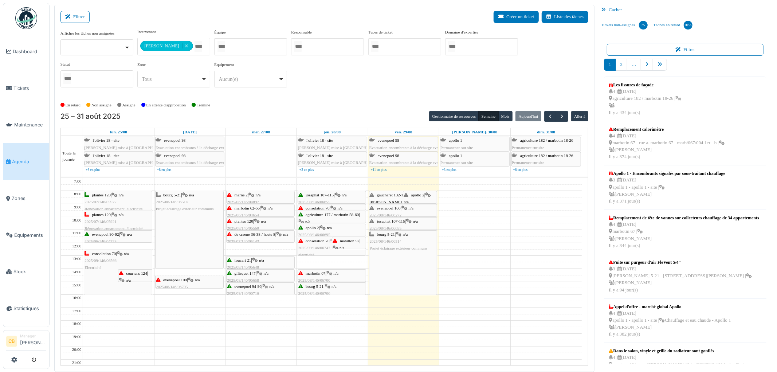
click at [420, 197] on span "apollo 2" at bounding box center [417, 195] width 13 height 4
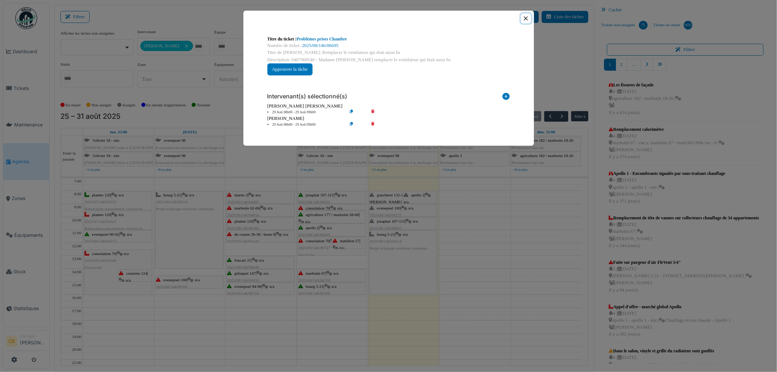
click at [527, 18] on button "Close" at bounding box center [526, 18] width 10 height 10
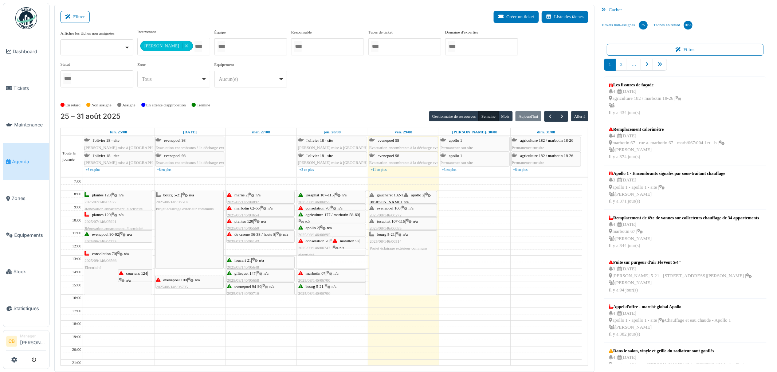
click at [398, 211] on div "evenepoel 100 | n/a 2025/08/146/06272 PLACER UNE PRISE POUR LA HOTTE" at bounding box center [403, 219] width 67 height 28
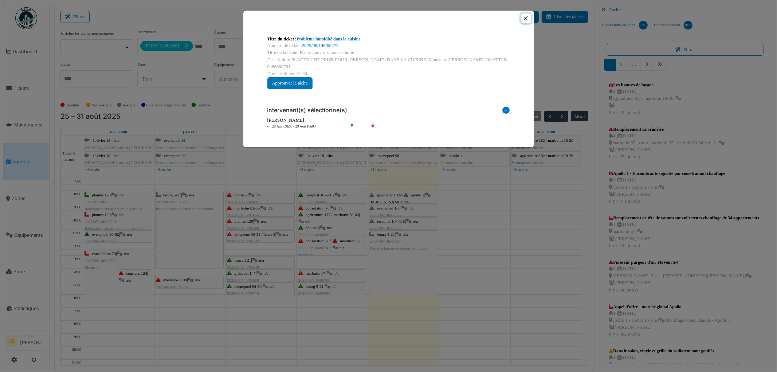
click at [525, 17] on button "Close" at bounding box center [526, 18] width 10 height 10
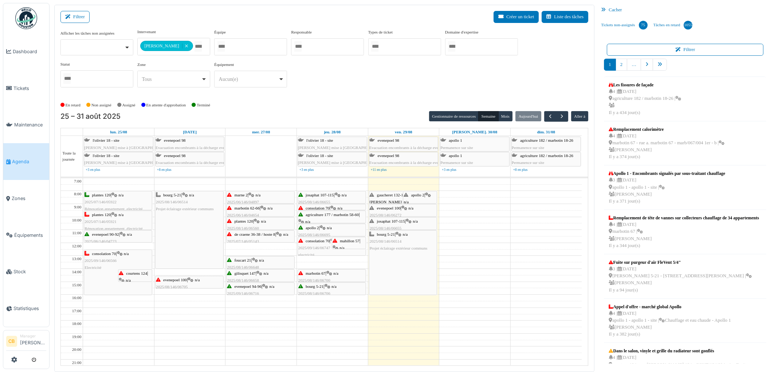
click at [402, 223] on span "josaphat 107-115" at bounding box center [391, 221] width 28 height 4
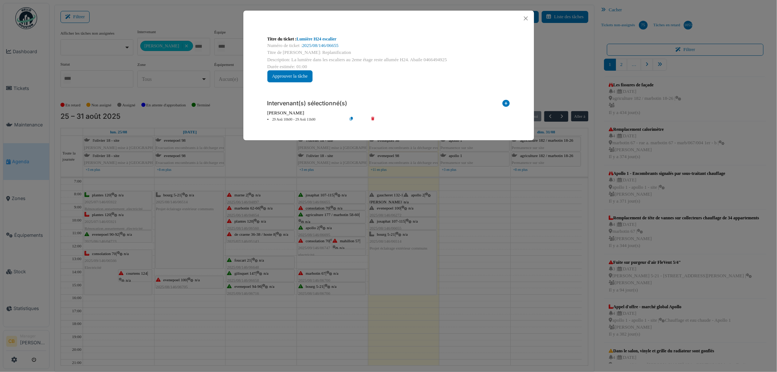
drag, startPoint x: 408, startPoint y: 258, endPoint x: 409, endPoint y: 271, distance: 13.1
click at [409, 271] on div "Titre du ticket : Lumière H24 escalier Numéro de ticket : 2025/08/146/06655 Tit…" at bounding box center [388, 186] width 777 height 372
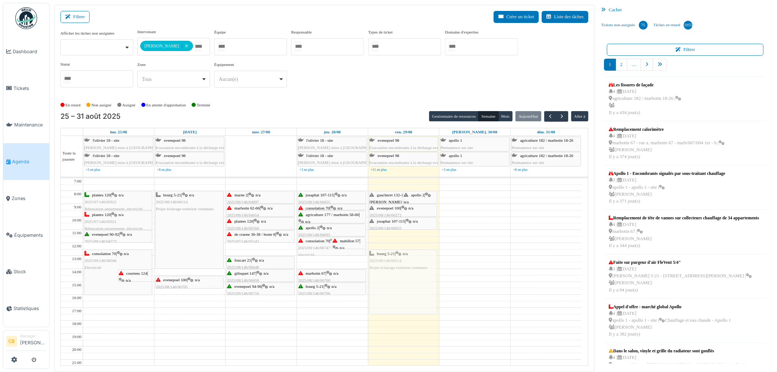
drag, startPoint x: 410, startPoint y: 241, endPoint x: 410, endPoint y: 259, distance: 18.2
click at [410, 259] on div "gaucheret 132-136 (rue) / thomas 8-12 | n/a 2025/08/146/06657 Parlophone HS apo…" at bounding box center [403, 288] width 71 height 220
drag, startPoint x: 408, startPoint y: 220, endPoint x: 408, endPoint y: 232, distance: 12.4
click at [408, 232] on div "gaucheret 132-136 (rue) / thomas 8-12 | n/a 2025/08/146/06657 Parlophone HS apo…" at bounding box center [403, 288] width 71 height 220
drag, startPoint x: 403, startPoint y: 208, endPoint x: 403, endPoint y: 218, distance: 10.2
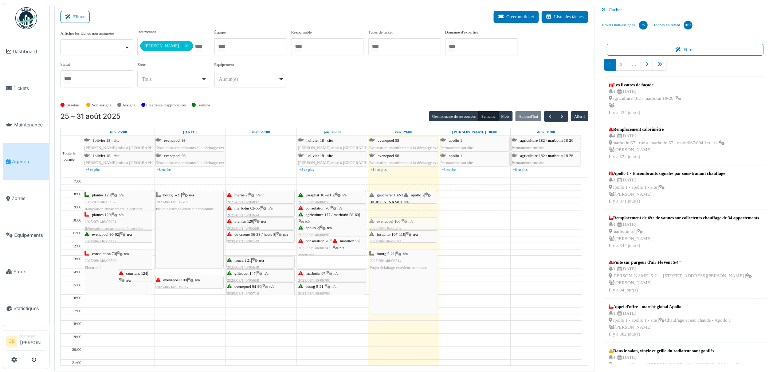
click at [403, 218] on div "gaucheret 132-136 (rue) / thomas 8-12 | n/a 2025/08/146/06657 Parlophone HS apo…" at bounding box center [403, 288] width 71 height 220
drag, startPoint x: 413, startPoint y: 196, endPoint x: 410, endPoint y: 210, distance: 14.5
click at [410, 210] on div "gaucheret 132-136 (rue) / thomas 8-12 | n/a 2025/08/146/06657 Parlophone HS apo…" at bounding box center [403, 288] width 71 height 220
drag, startPoint x: 413, startPoint y: 315, endPoint x: 409, endPoint y: 287, distance: 28.3
click at [409, 287] on div "gaucheret 132-136 (rue) / thomas 8-12 | n/a 2025/08/146/06657 Parlophone HS apo…" at bounding box center [403, 288] width 71 height 220
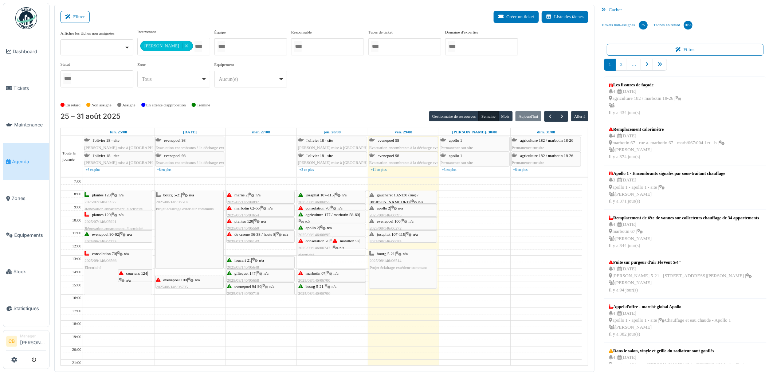
click at [489, 265] on td at bounding box center [332, 265] width 498 height 7
click at [344, 244] on div "mahillon 57 | n/a 2025/04/146/02919 Contrôle de l'installation électrique en vu…" at bounding box center [348, 268] width 33 height 63
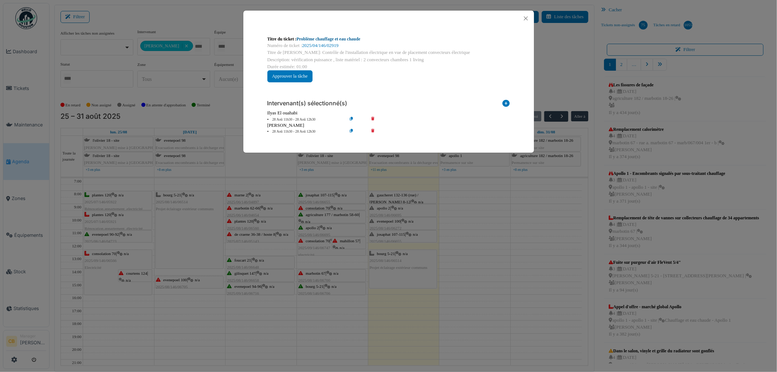
click at [354, 39] on link "Problème chauffage et eau chaude" at bounding box center [328, 38] width 64 height 5
click at [526, 17] on button "Close" at bounding box center [526, 18] width 10 height 10
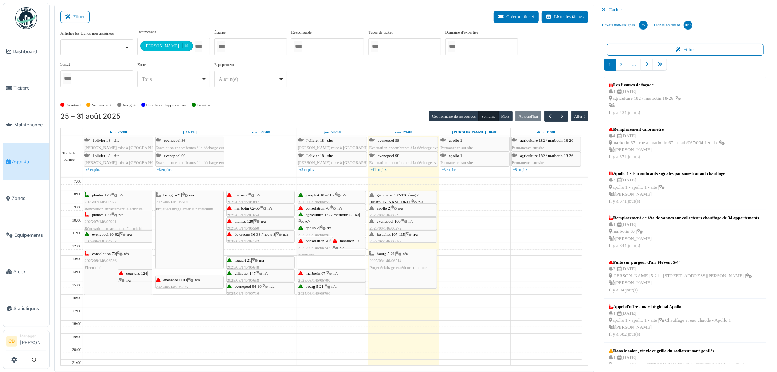
click at [472, 261] on td at bounding box center [332, 259] width 498 height 7
click at [547, 117] on span "button" at bounding box center [550, 116] width 6 height 6
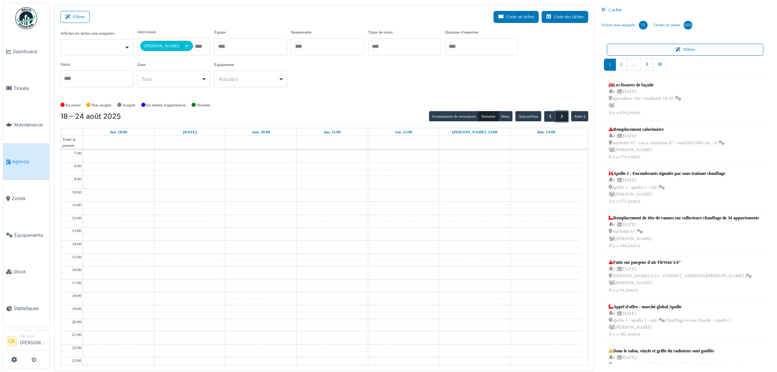
click at [562, 114] on span "button" at bounding box center [562, 116] width 6 height 6
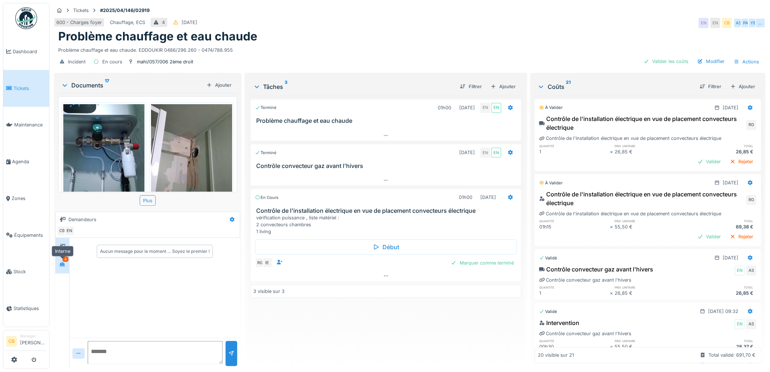
click at [61, 266] on icon at bounding box center [62, 264] width 5 height 4
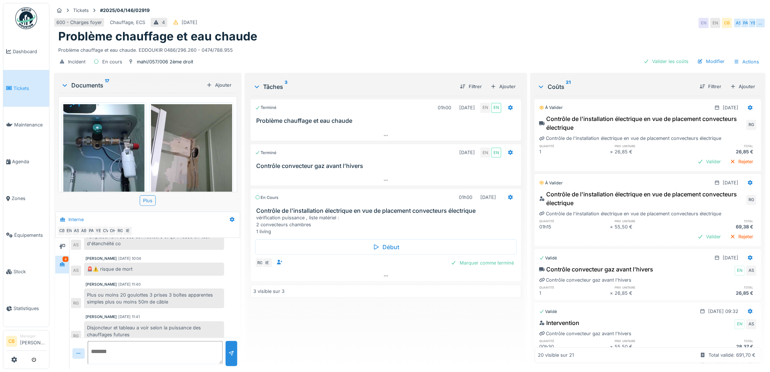
scroll to position [197, 0]
click at [468, 264] on div "Marquer comme terminé" at bounding box center [482, 263] width 69 height 10
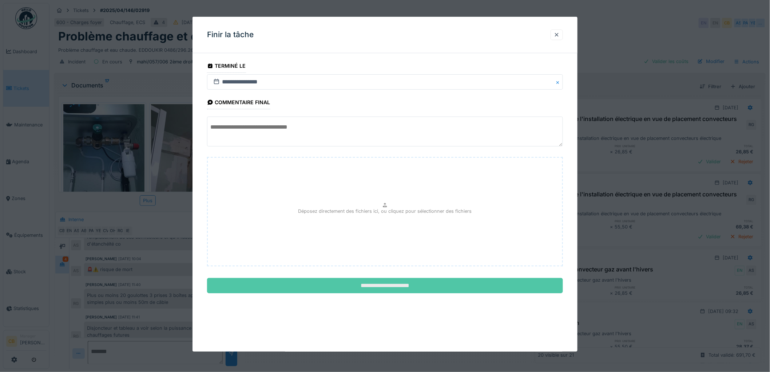
click at [411, 280] on input "**********" at bounding box center [385, 285] width 356 height 15
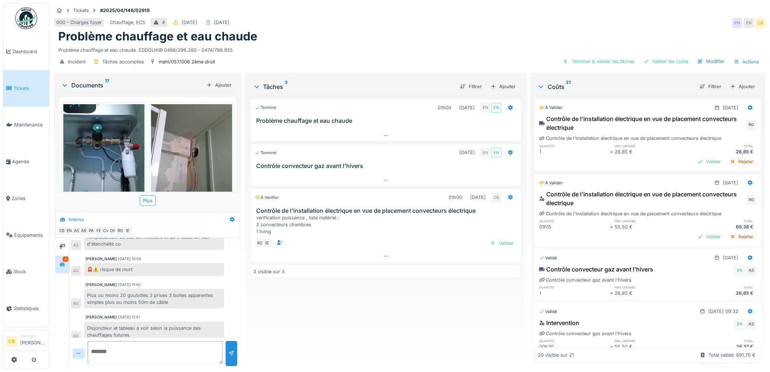
scroll to position [197, 0]
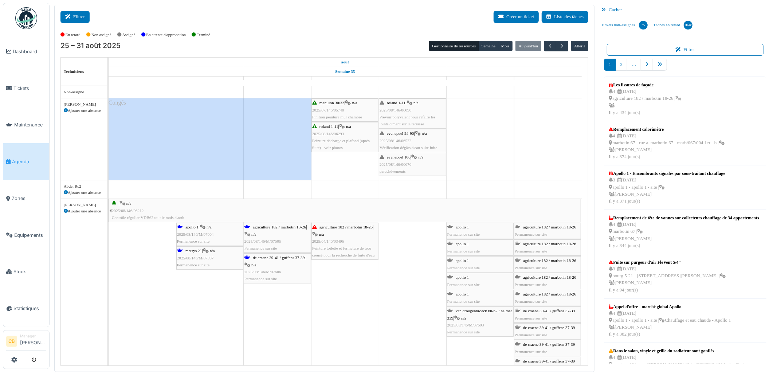
click at [74, 15] on button "Filtrer" at bounding box center [74, 17] width 29 height 12
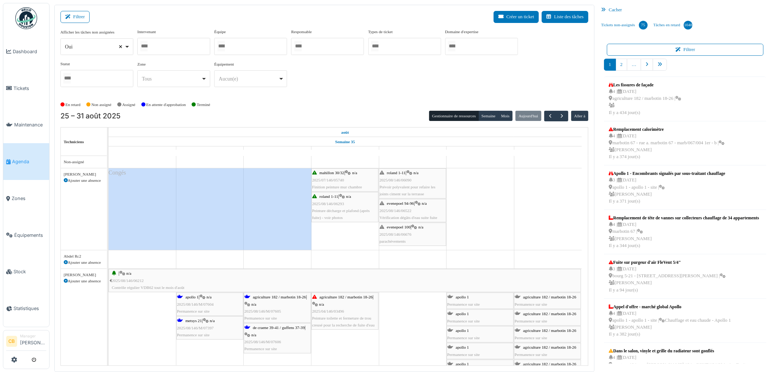
select select
drag, startPoint x: 119, startPoint y: 46, endPoint x: 136, endPoint y: 48, distance: 17.2
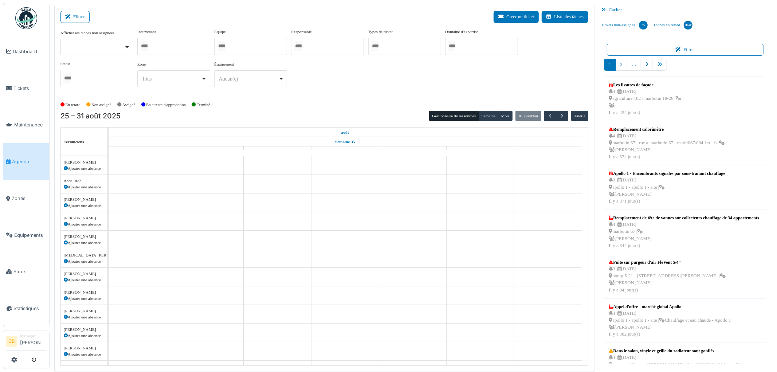
click at [147, 46] on input "Tous" at bounding box center [143, 46] width 7 height 11
type input "******"
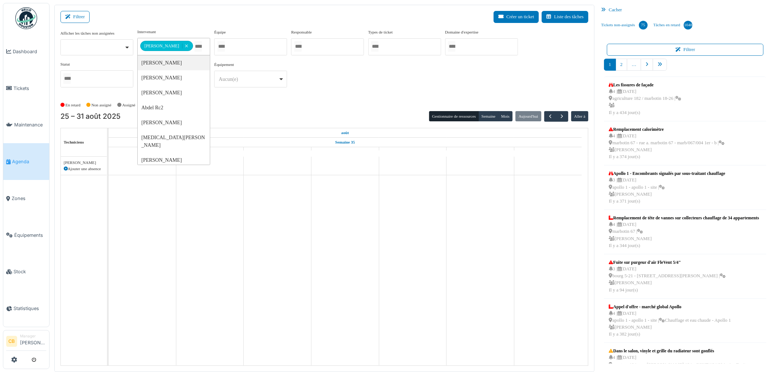
click at [348, 100] on div "En retard Non assigné Assigné En attente d'approbation Terminé" at bounding box center [324, 105] width 528 height 12
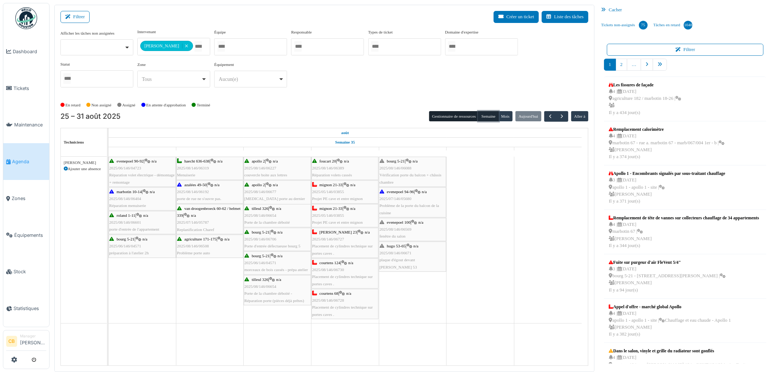
click at [492, 114] on button "Semaine" at bounding box center [488, 116] width 20 height 10
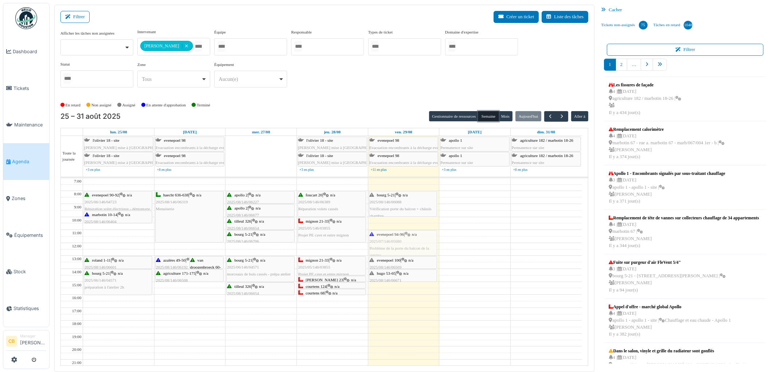
drag, startPoint x: 403, startPoint y: 230, endPoint x: 403, endPoint y: 242, distance: 12.0
click at [403, 242] on div "bourg 5-21 | n/a 2025/08/146/06088 Vérification porte du balcon + châssis chamb…" at bounding box center [403, 288] width 71 height 220
drag, startPoint x: 397, startPoint y: 255, endPoint x: 398, endPoint y: 249, distance: 5.9
click at [398, 249] on div "bourg 5-21 | n/a 2025/08/146/06088 Vérification porte du balcon + châssis chamb…" at bounding box center [403, 288] width 71 height 220
click at [399, 239] on div "bourg 5-21 | n/a 2025/08/146/06088 Vérification porte du balcon + châssis chamb…" at bounding box center [403, 288] width 71 height 220
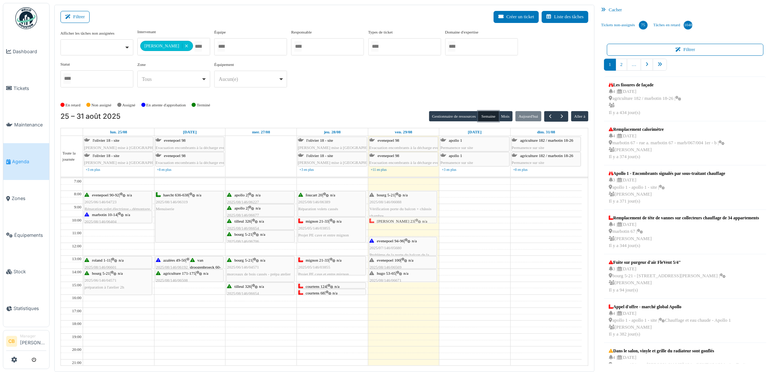
drag, startPoint x: 331, startPoint y: 279, endPoint x: 401, endPoint y: 224, distance: 89.4
click at [401, 224] on tr "evenepoel 90-92 | n/a 2025/06/146/04723 Réparation volet électrique - démontage…" at bounding box center [321, 288] width 521 height 220
drag, startPoint x: 336, startPoint y: 285, endPoint x: 396, endPoint y: 228, distance: 82.9
click at [396, 228] on tr "evenepoel 90-92 | n/a 2025/06/146/04723 Réparation volet électrique - démontage…" at bounding box center [321, 288] width 521 height 220
drag, startPoint x: 337, startPoint y: 291, endPoint x: 397, endPoint y: 232, distance: 84.2
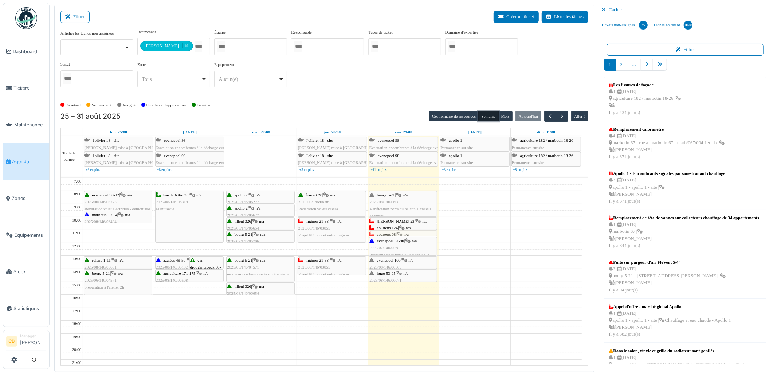
click at [397, 232] on tr "evenepoel 90-92 | n/a 2025/06/146/04723 Réparation volet électrique - démontage…" at bounding box center [321, 288] width 521 height 220
drag, startPoint x: 320, startPoint y: 275, endPoint x: 319, endPoint y: 287, distance: 12.4
click at [319, 287] on div "foucart 20 | n/a 2025/08/146/06389 Réparation volets cassés mignon 21-33 | n/a …" at bounding box center [332, 288] width 71 height 220
click at [79, 14] on button "Filtrer" at bounding box center [74, 17] width 29 height 12
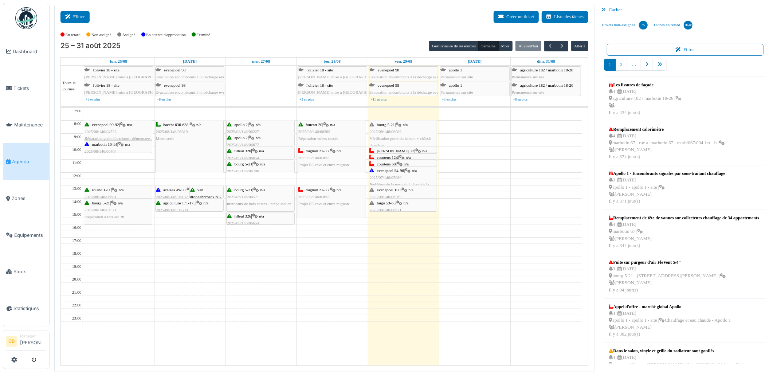
click at [79, 14] on button "Filtrer" at bounding box center [74, 17] width 29 height 12
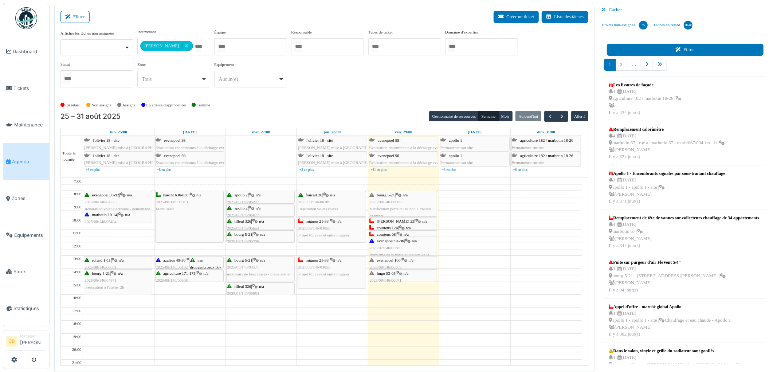
click at [675, 50] on icon at bounding box center [679, 49] width 8 height 5
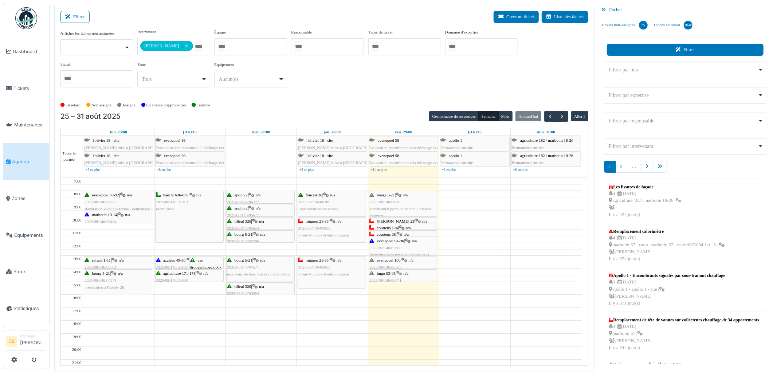
click at [672, 49] on button "Filtrer" at bounding box center [685, 50] width 157 height 12
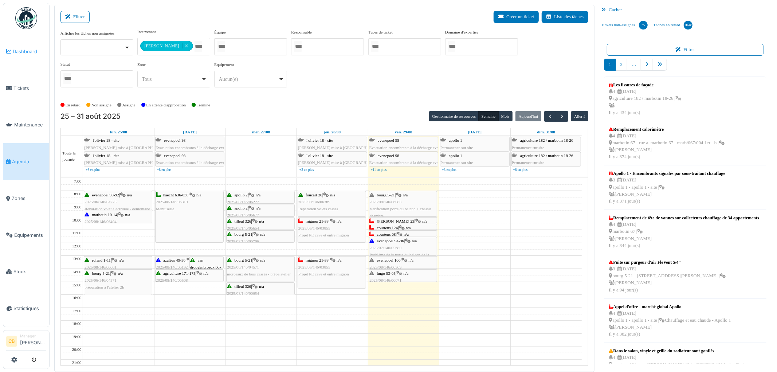
click at [23, 52] on span "Dashboard" at bounding box center [29, 51] width 33 height 7
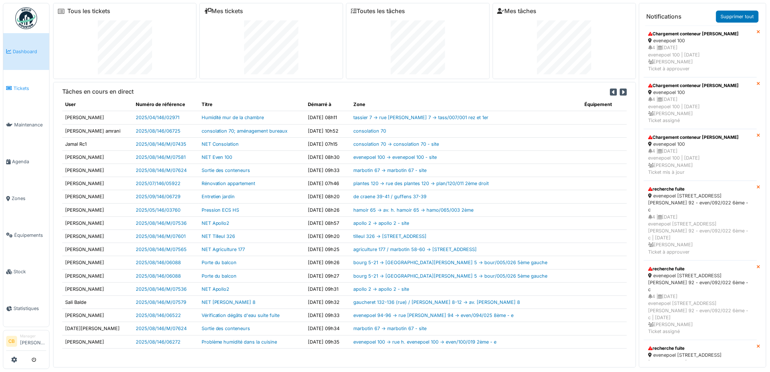
click at [24, 90] on span "Tickets" at bounding box center [29, 88] width 33 height 7
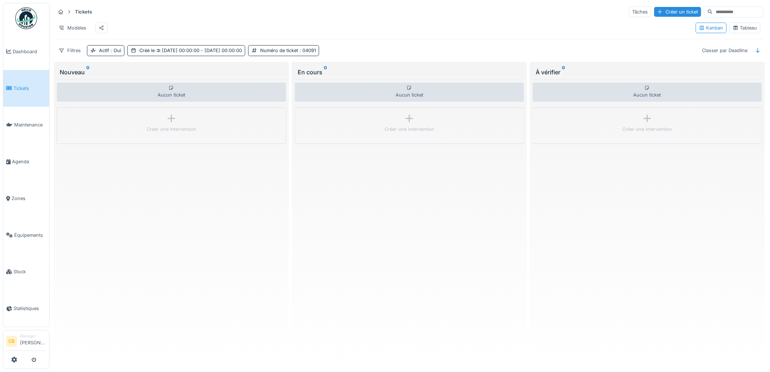
click at [713, 12] on input at bounding box center [738, 12] width 50 height 10
type input "**********"
click at [641, 44] on div "**********" at bounding box center [409, 31] width 714 height 56
click at [316, 53] on span ": 04091" at bounding box center [307, 50] width 18 height 5
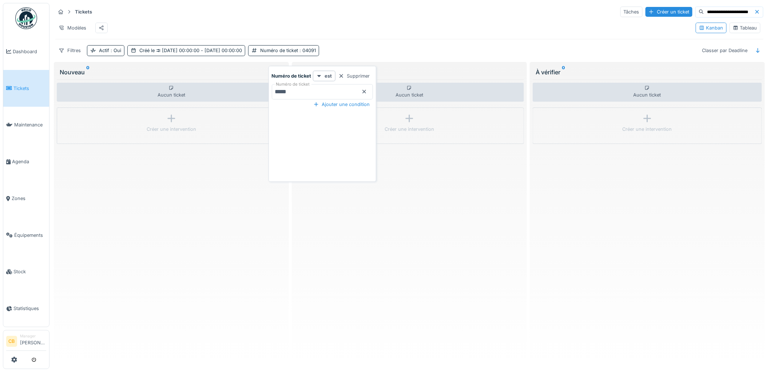
click at [340, 74] on div at bounding box center [342, 75] width 6 height 7
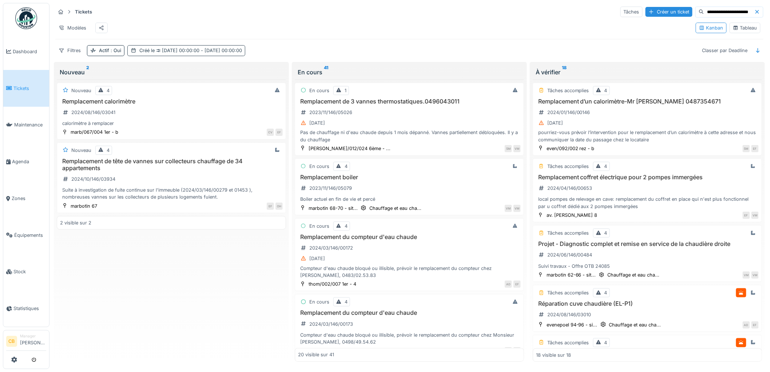
click at [140, 54] on div "Créé le [DATE] 00:00:00 - [DATE] 00:00:00" at bounding box center [190, 50] width 103 height 7
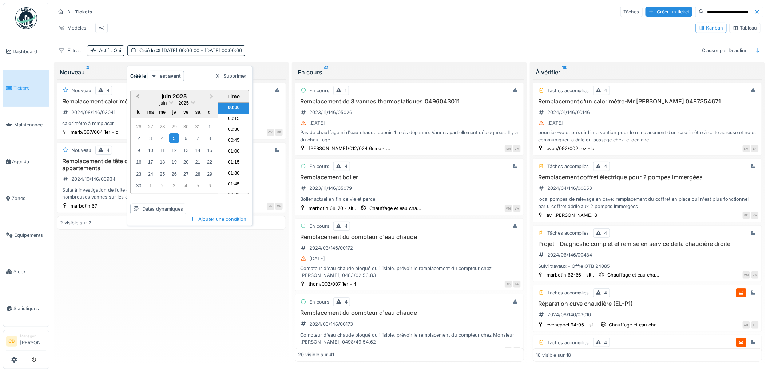
click at [138, 96] on span "Previous Month" at bounding box center [138, 96] width 0 height 8
click at [138, 95] on span "Previous Month" at bounding box center [138, 96] width 0 height 8
click at [136, 95] on button "Previous Month" at bounding box center [137, 97] width 12 height 12
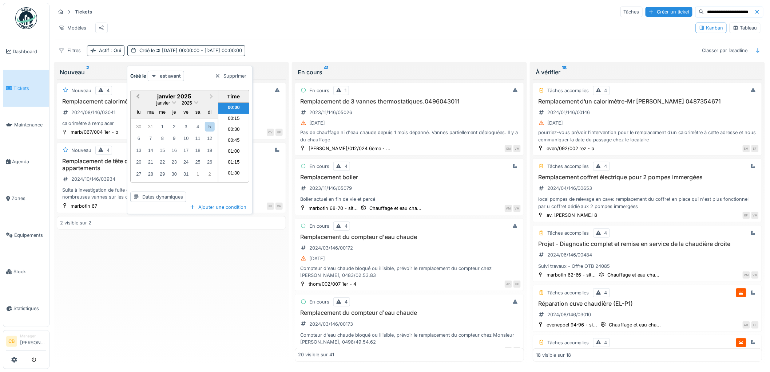
click at [136, 95] on button "Previous Month" at bounding box center [137, 97] width 12 height 12
click at [213, 95] on button "Next Month" at bounding box center [212, 97] width 12 height 12
click at [164, 122] on div "1" at bounding box center [163, 127] width 10 height 10
click at [233, 127] on li "00:30" at bounding box center [233, 130] width 31 height 11
click at [168, 75] on strong "est avant" at bounding box center [170, 75] width 21 height 7
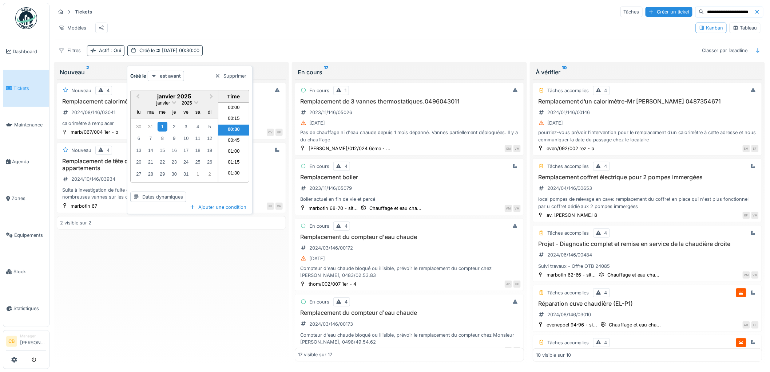
drag, startPoint x: 218, startPoint y: 74, endPoint x: 208, endPoint y: 78, distance: 10.5
click at [218, 74] on div at bounding box center [218, 75] width 6 height 7
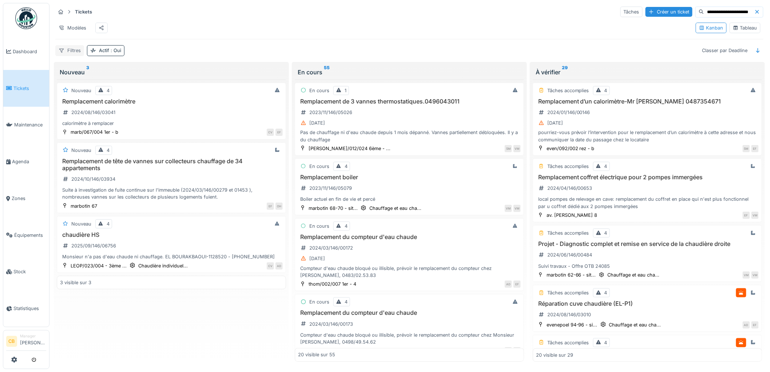
click at [78, 56] on div "Filtres" at bounding box center [69, 50] width 29 height 11
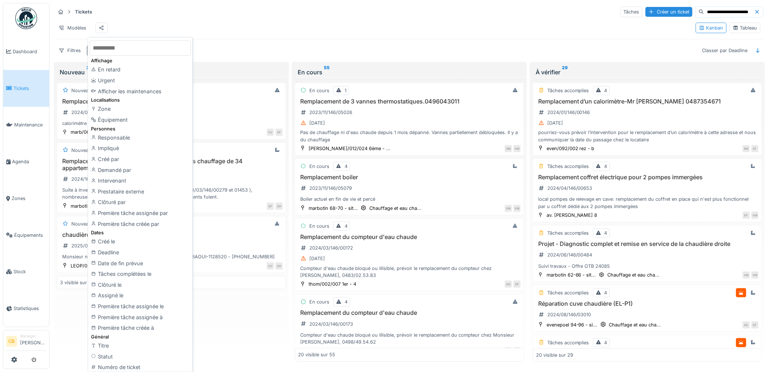
scroll to position [40, 0]
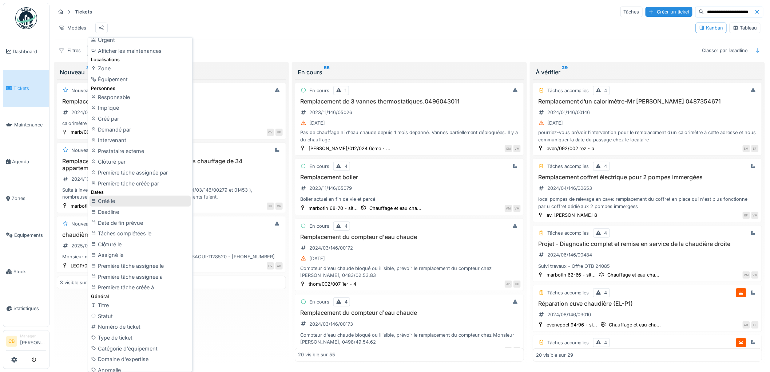
click at [172, 199] on div "Créé le" at bounding box center [140, 201] width 101 height 11
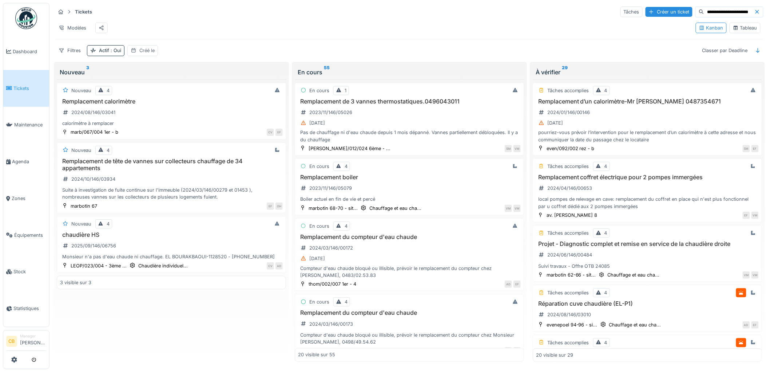
click at [143, 54] on div "Créé le" at bounding box center [146, 50] width 15 height 7
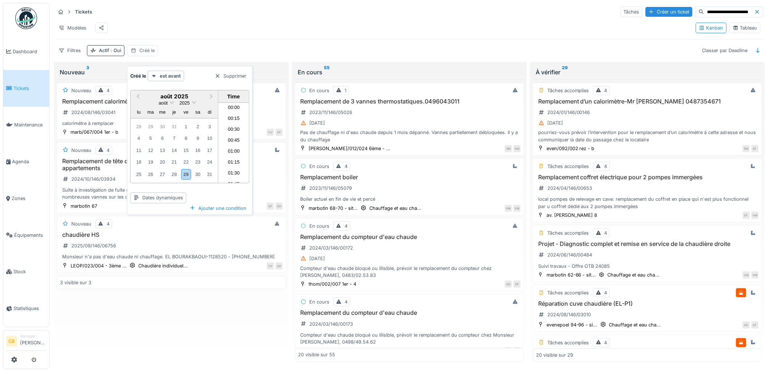
scroll to position [380, 0]
click at [138, 95] on span "Previous Month" at bounding box center [138, 96] width 0 height 8
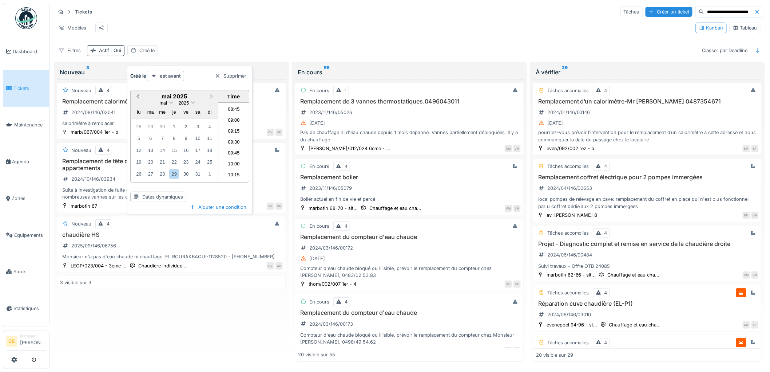
click at [138, 95] on span "Previous Month" at bounding box center [138, 96] width 0 height 8
click at [212, 96] on span "Next Month" at bounding box center [212, 96] width 0 height 8
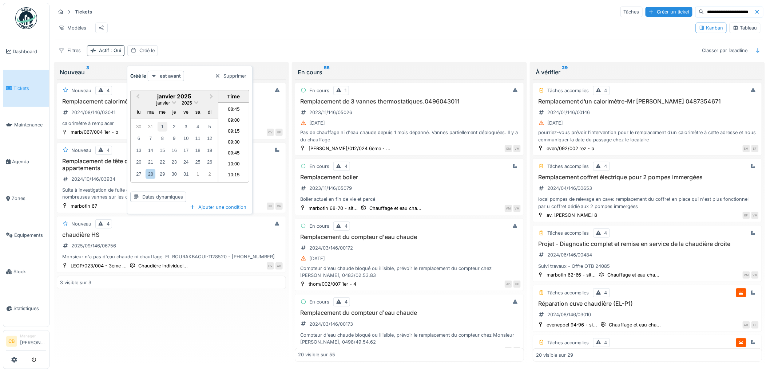
click at [162, 122] on div "1" at bounding box center [163, 127] width 10 height 10
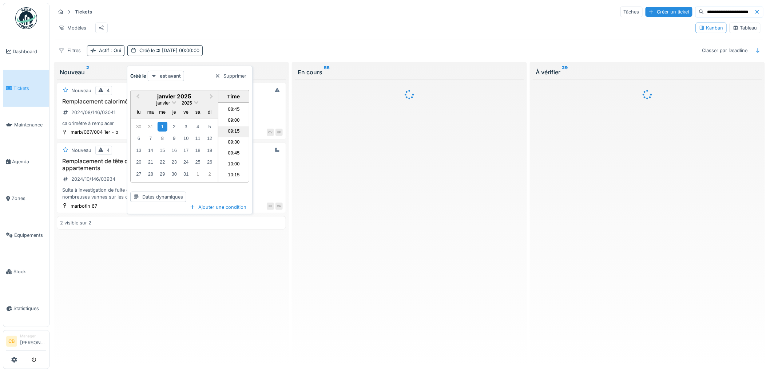
click at [237, 130] on li "09:15" at bounding box center [233, 131] width 31 height 11
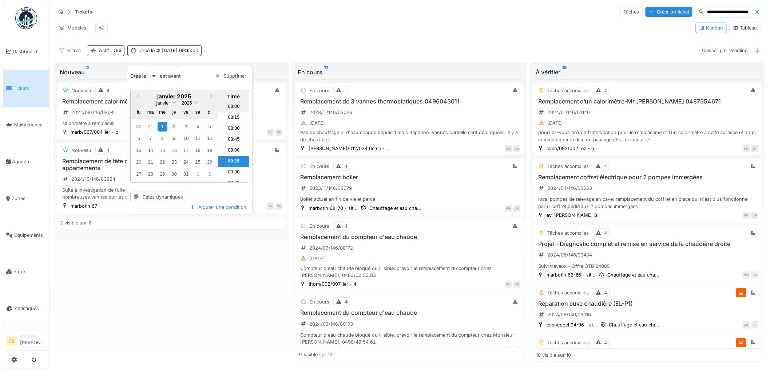
scroll to position [348, 0]
click at [234, 108] on li "08:00" at bounding box center [233, 109] width 31 height 11
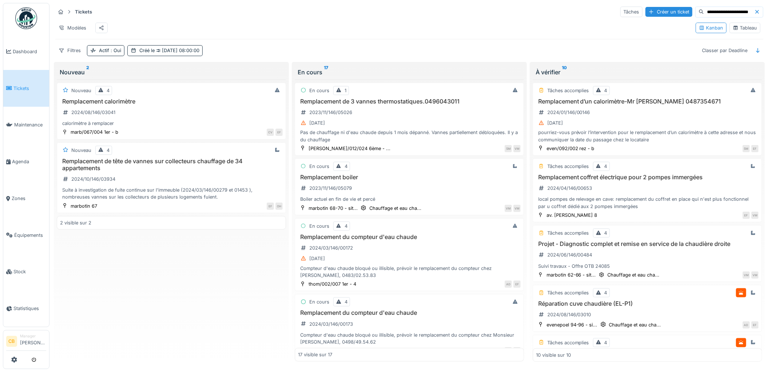
click at [260, 47] on div "**********" at bounding box center [409, 31] width 714 height 56
click at [74, 56] on div "Filtres" at bounding box center [69, 50] width 29 height 11
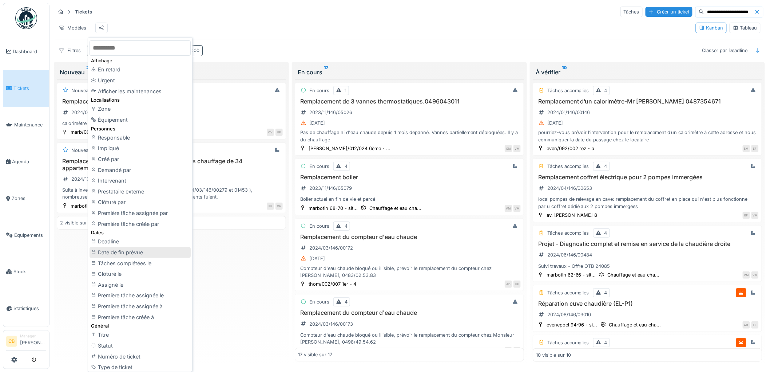
click at [128, 251] on div "Date de fin prévue" at bounding box center [140, 252] width 101 height 11
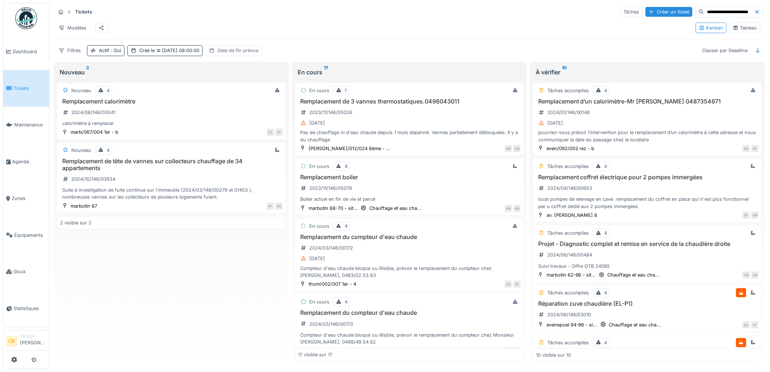
click at [235, 54] on div "Date de fin prévue" at bounding box center [238, 50] width 41 height 7
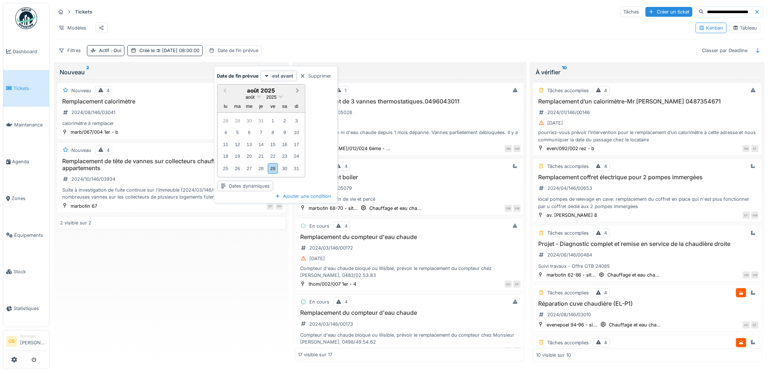
click at [298, 89] on span "Next Month" at bounding box center [298, 91] width 0 height 8
click at [225, 88] on span "Previous Month" at bounding box center [225, 91] width 0 height 8
click at [271, 166] on div "29" at bounding box center [273, 168] width 10 height 11
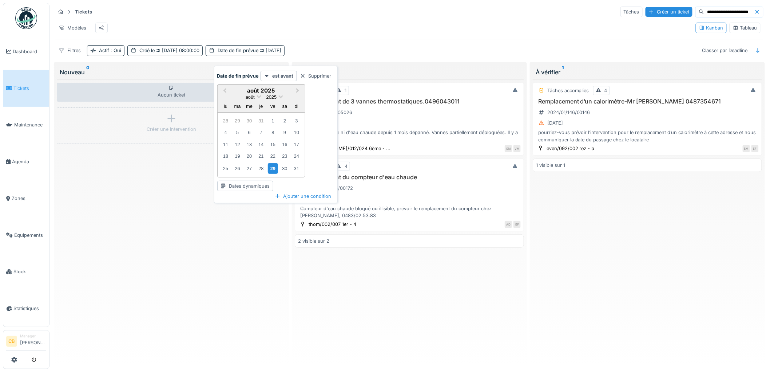
click at [242, 224] on div "Aucun ticket Créer une intervention" at bounding box center [171, 220] width 229 height 282
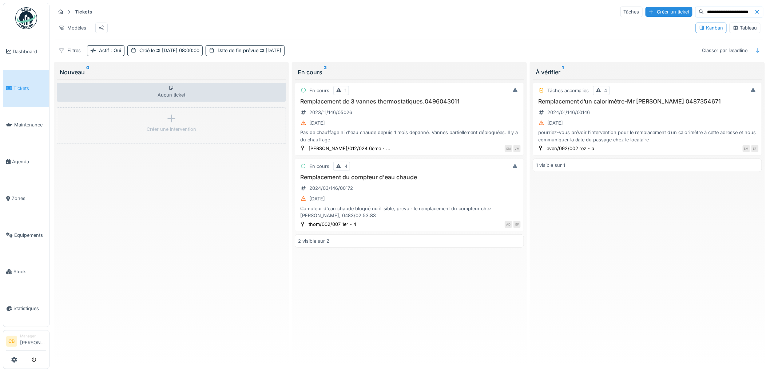
click at [741, 30] on div "Tableau" at bounding box center [745, 27] width 24 height 7
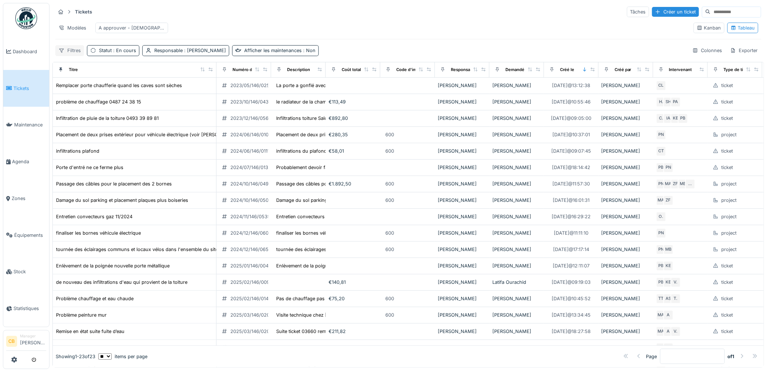
click at [74, 56] on div "Filtres" at bounding box center [69, 50] width 29 height 11
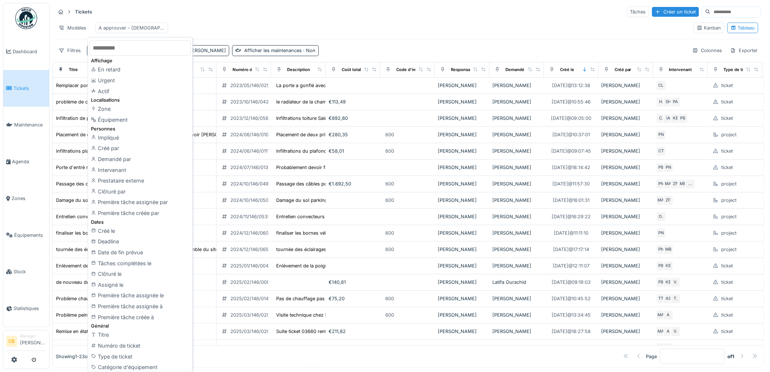
click at [117, 48] on input "text" at bounding box center [140, 47] width 101 height 15
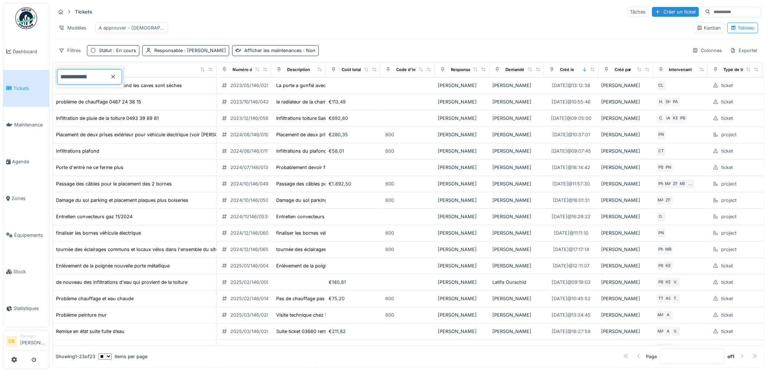
type input "**********"
click at [179, 26] on div "Modèles A approuver - christian" at bounding box center [371, 28] width 633 height 16
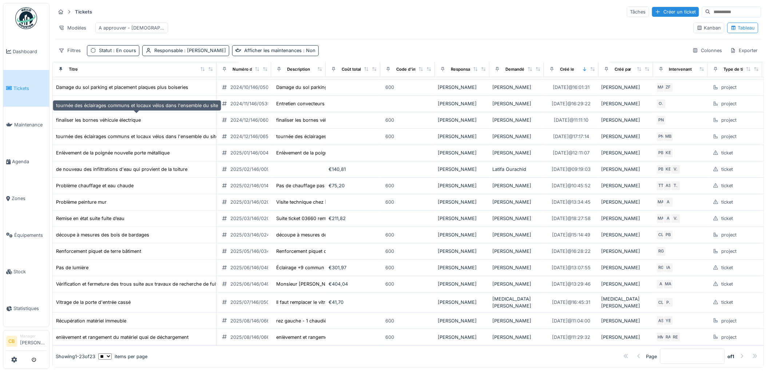
scroll to position [0, 0]
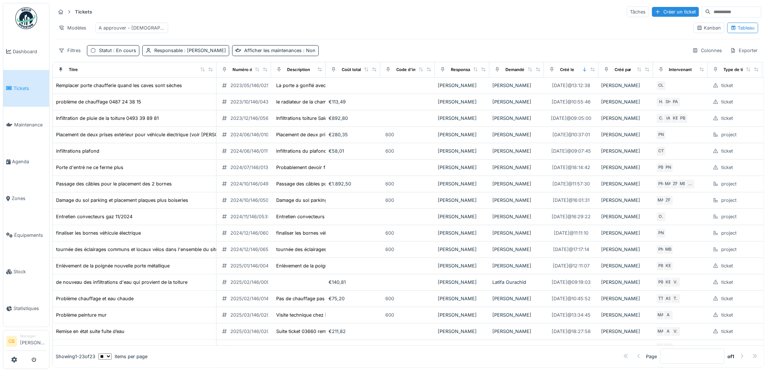
click at [29, 85] on span "Tickets" at bounding box center [29, 88] width 33 height 7
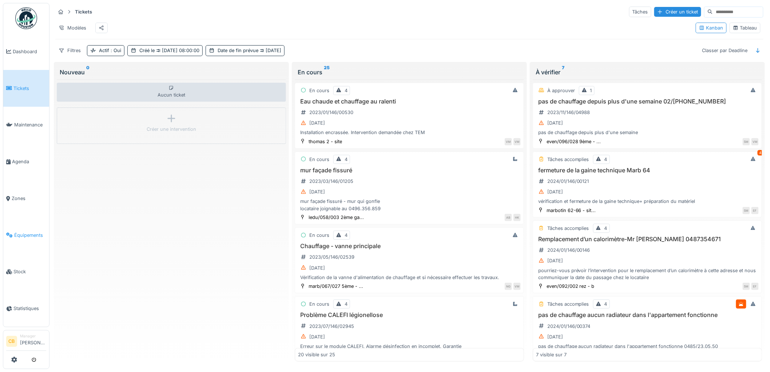
click at [36, 232] on span "Équipements" at bounding box center [30, 235] width 32 height 7
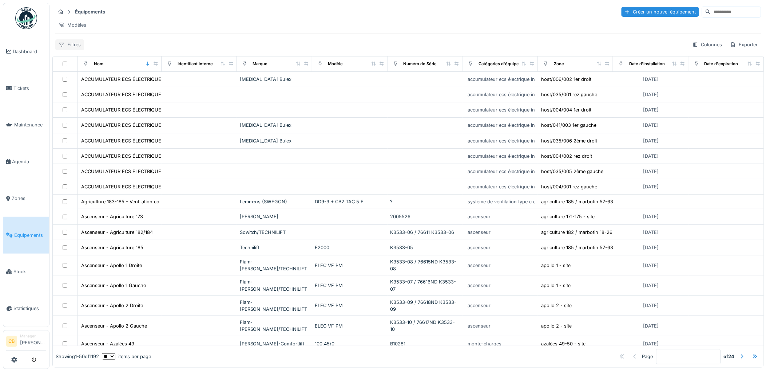
click at [67, 48] on div "Filtres" at bounding box center [69, 44] width 29 height 11
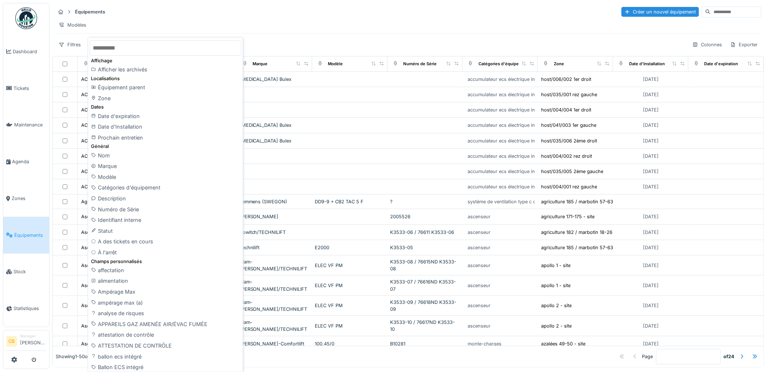
click at [115, 45] on input "text" at bounding box center [166, 47] width 152 height 15
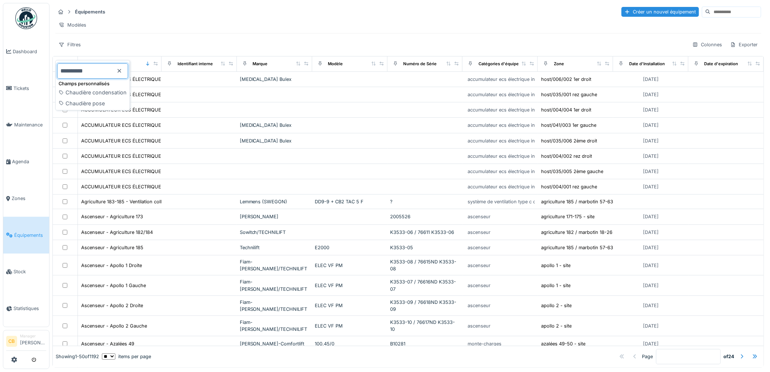
type input "*********"
click at [711, 10] on input at bounding box center [736, 12] width 50 height 10
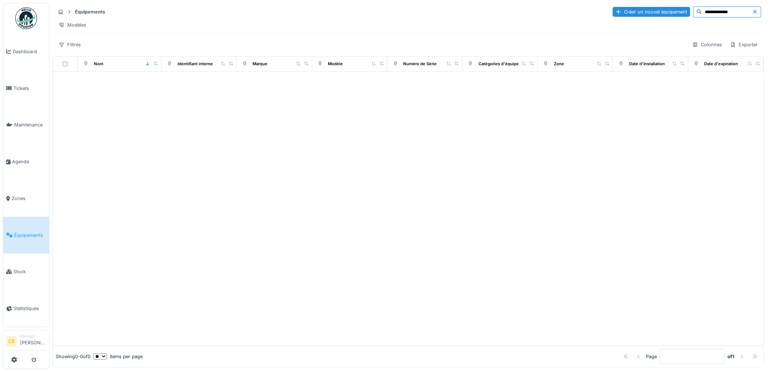
click at [714, 11] on input "**********" at bounding box center [727, 12] width 50 height 10
type input "*"
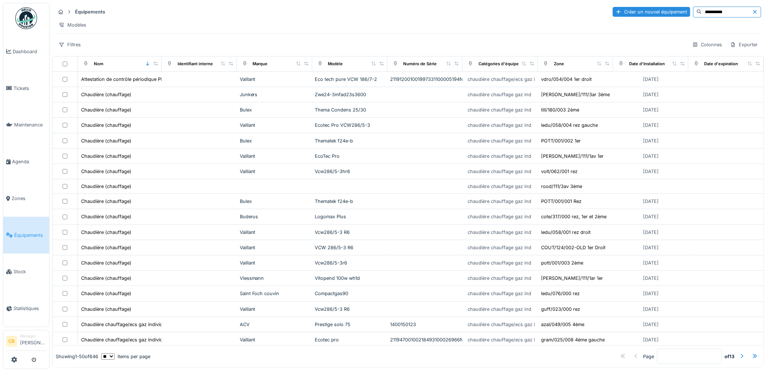
type input "*********"
click at [22, 87] on span "Tickets" at bounding box center [29, 88] width 33 height 7
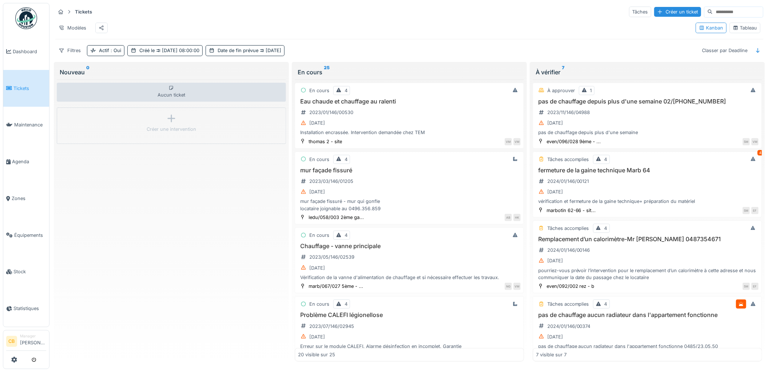
click at [748, 29] on div "Tableau" at bounding box center [745, 27] width 24 height 7
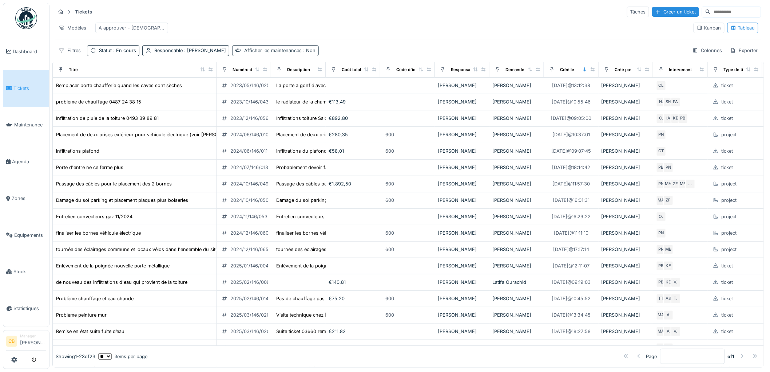
click at [292, 54] on div "Afficher les maintenances : Non" at bounding box center [279, 50] width 71 height 7
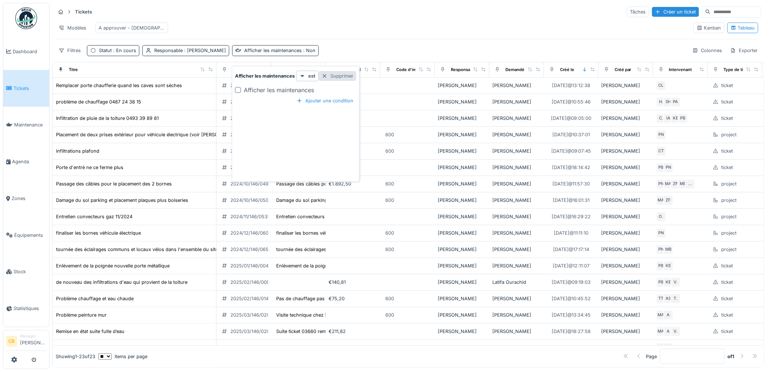
click at [324, 75] on div at bounding box center [325, 75] width 6 height 7
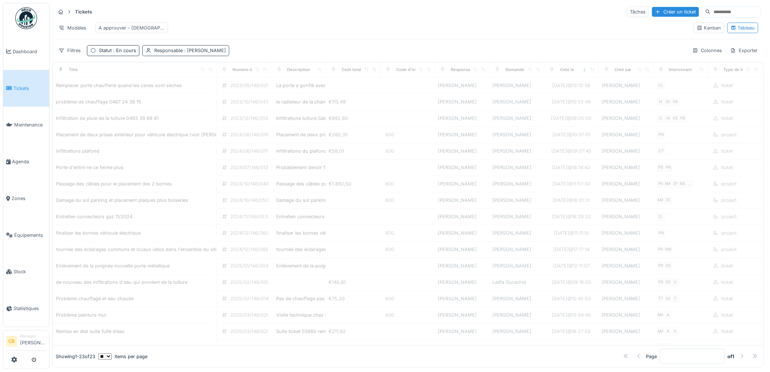
click at [202, 53] on span ": [PERSON_NAME]" at bounding box center [204, 50] width 43 height 5
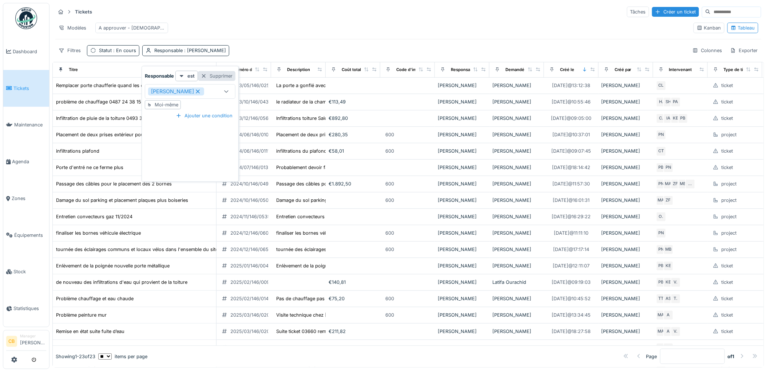
click at [204, 75] on div at bounding box center [204, 75] width 6 height 7
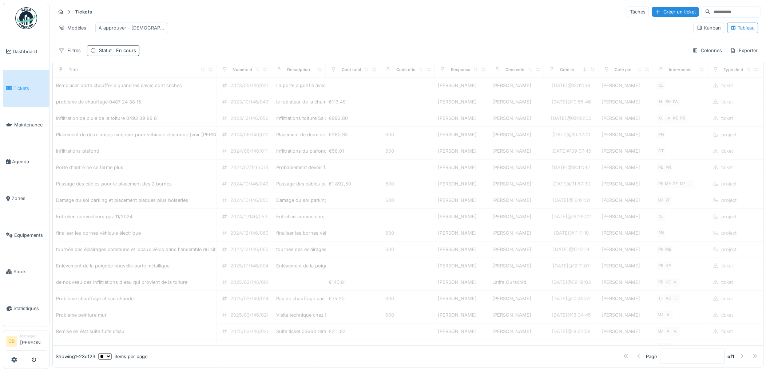
click at [129, 53] on span ": En cours" at bounding box center [124, 50] width 24 height 5
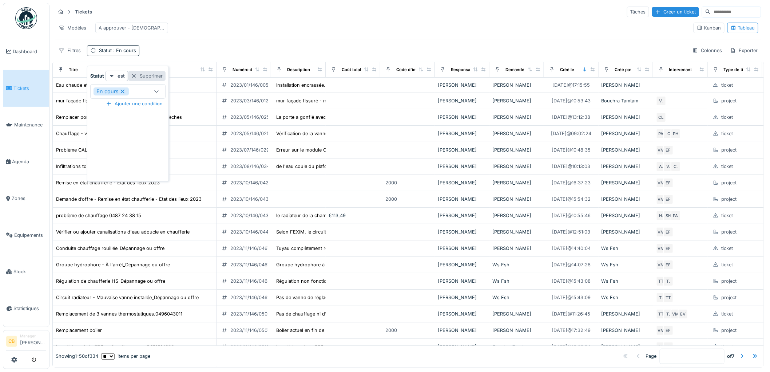
click at [136, 75] on div at bounding box center [134, 75] width 6 height 7
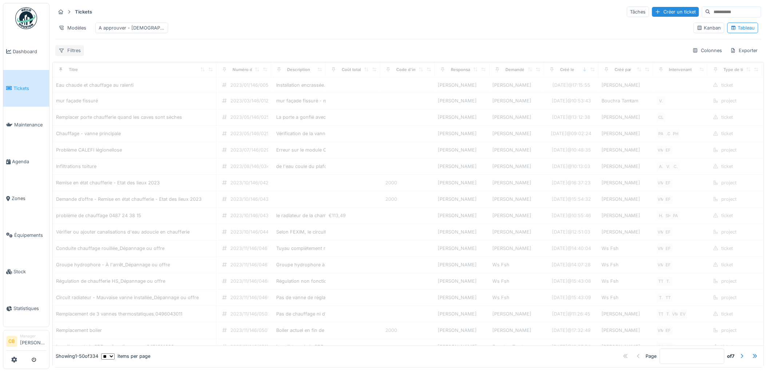
click at [78, 56] on div "Filtres" at bounding box center [69, 50] width 29 height 11
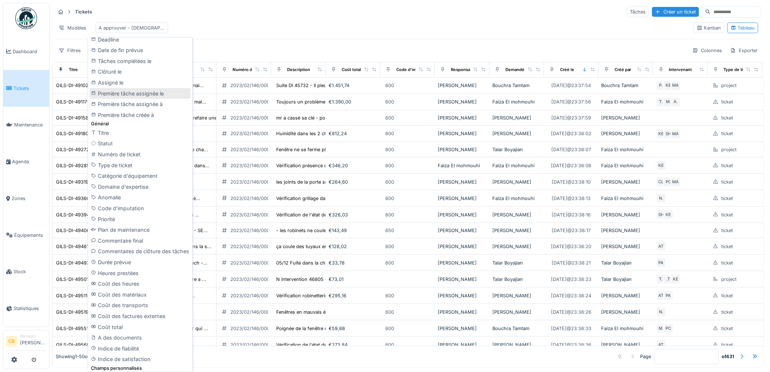
scroll to position [235, 0]
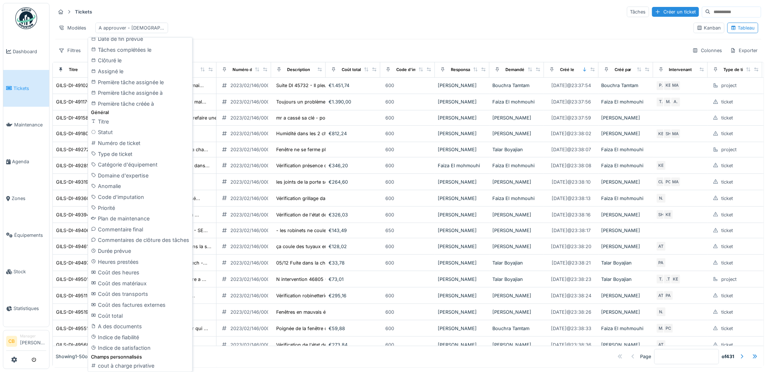
click at [248, 43] on div "Tickets Tâches Créer un ticket Modèles A approuver - [DEMOGRAPHIC_DATA] Kanban …" at bounding box center [408, 31] width 712 height 56
